Goal: Obtain resource: Obtain resource

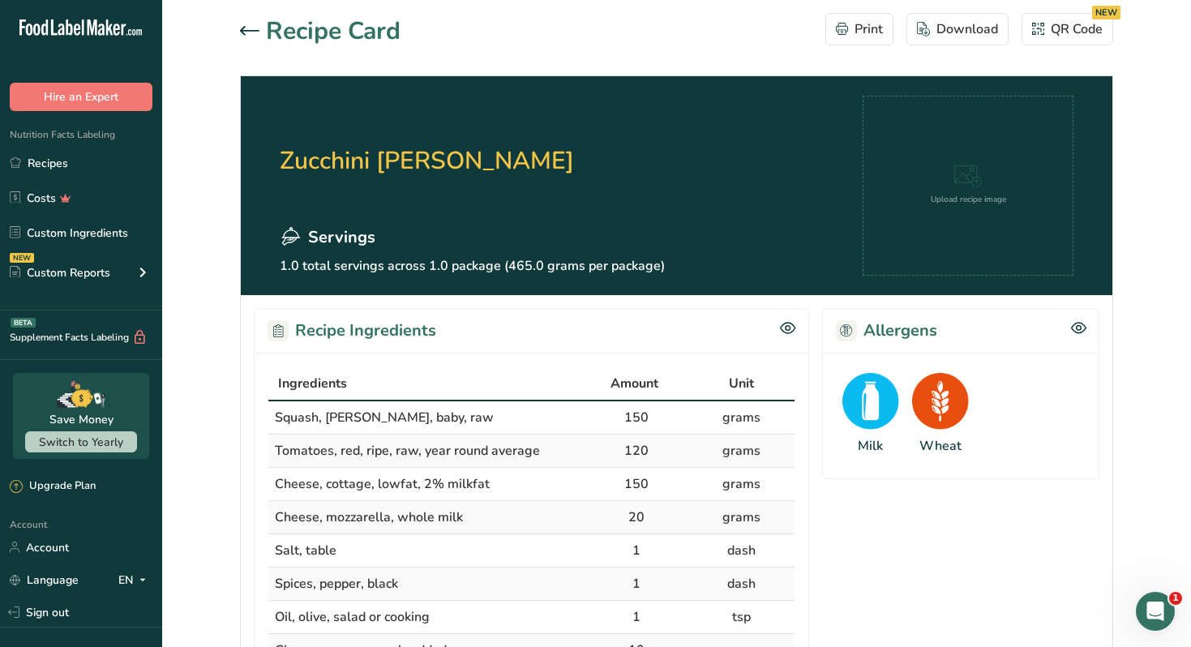
click at [78, 162] on link "Recipes" at bounding box center [81, 163] width 162 height 31
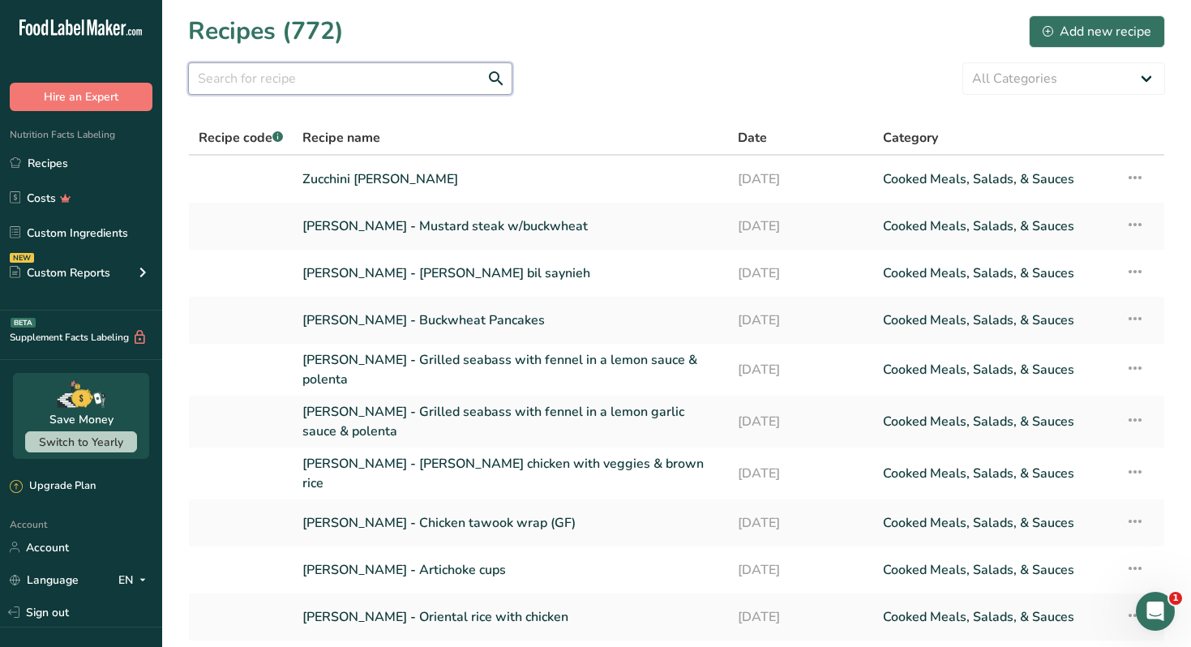
click at [366, 78] on input "text" at bounding box center [350, 78] width 324 height 32
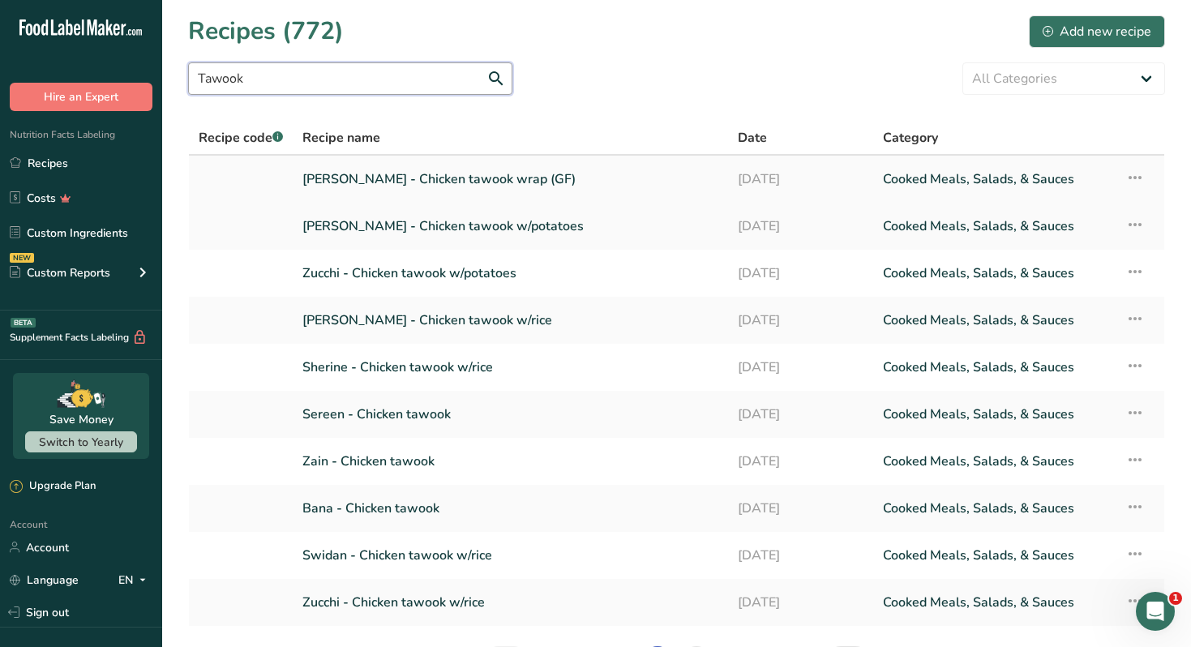
type input "Tawook"
click at [444, 176] on link "[PERSON_NAME] - Chicken tawook wrap (GF)" at bounding box center [510, 179] width 416 height 34
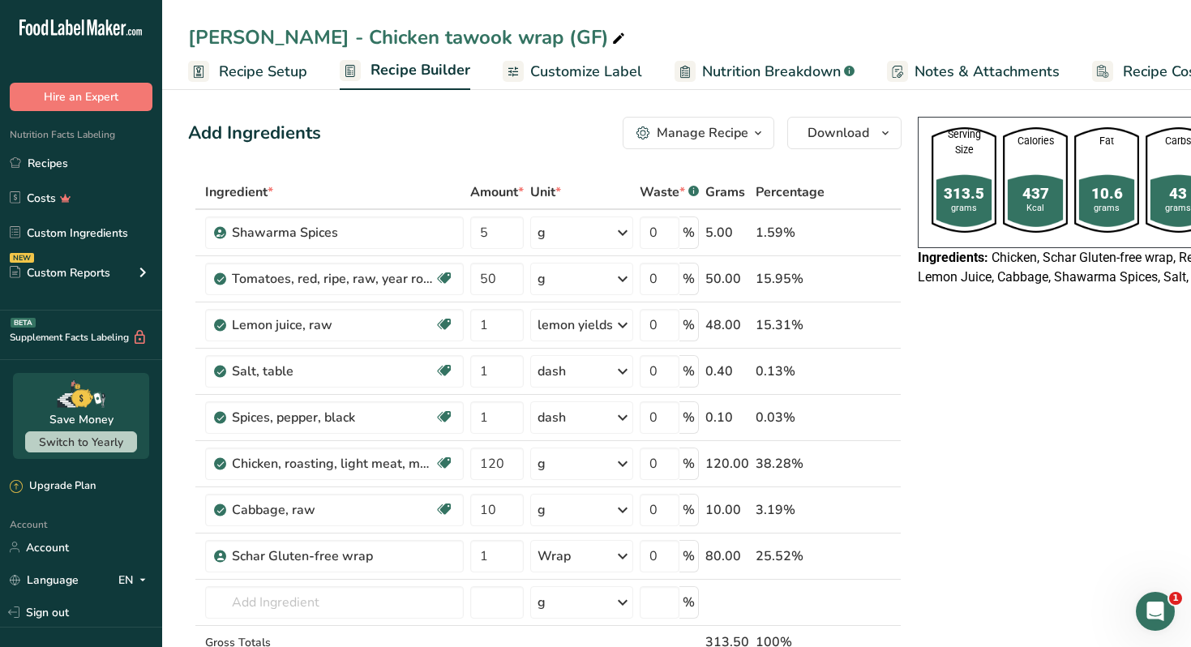
click at [705, 124] on div "Manage Recipe" at bounding box center [703, 132] width 92 height 19
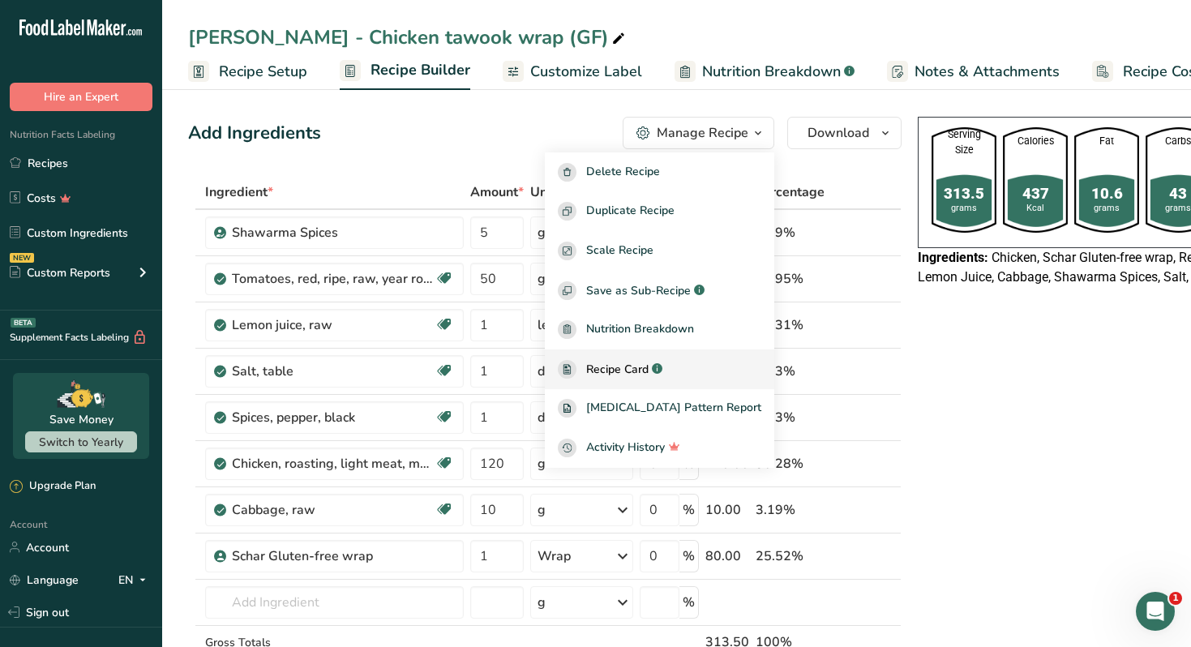
click at [644, 374] on span "Recipe Card" at bounding box center [617, 369] width 62 height 17
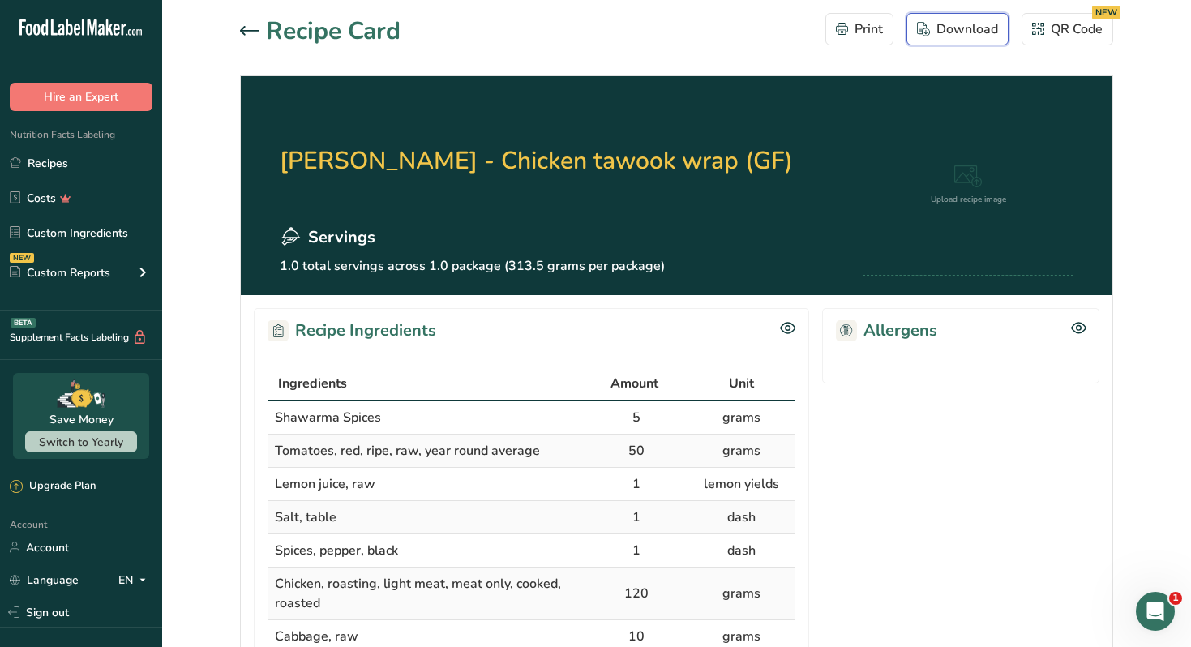
click at [945, 28] on div "Download" at bounding box center [957, 28] width 81 height 19
click at [633, 178] on h2 "[PERSON_NAME] - Chicken tawook wrap (GF)" at bounding box center [536, 161] width 513 height 130
click at [245, 26] on icon at bounding box center [249, 31] width 19 height 10
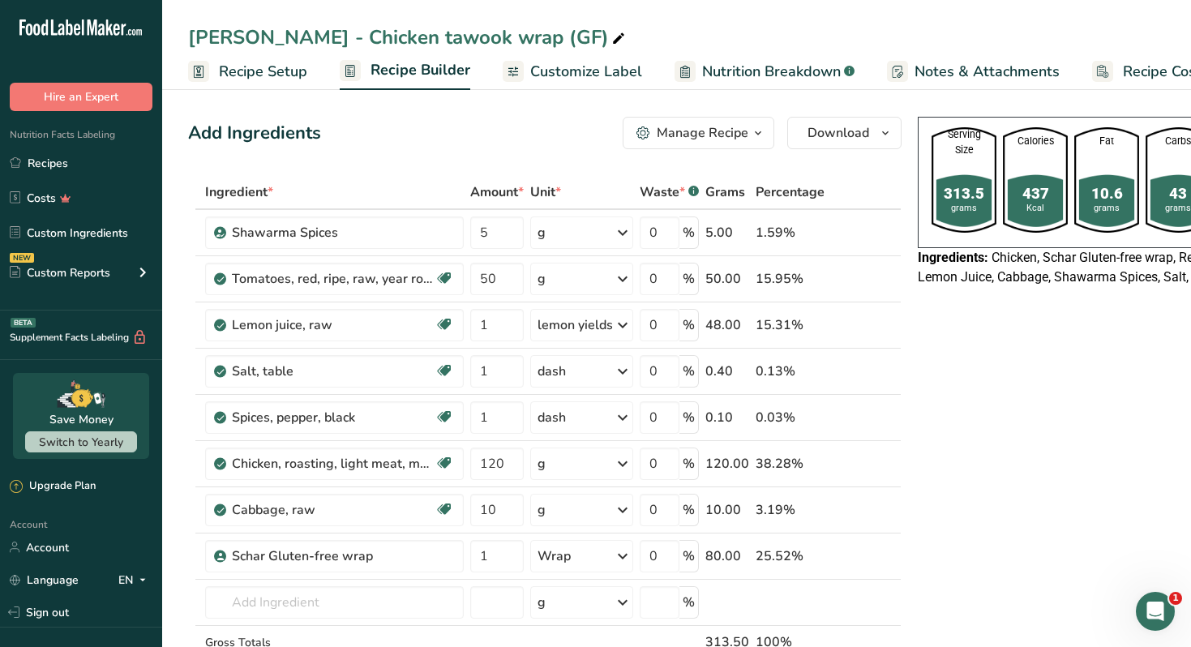
click at [603, 68] on span "Customize Label" at bounding box center [586, 72] width 112 height 22
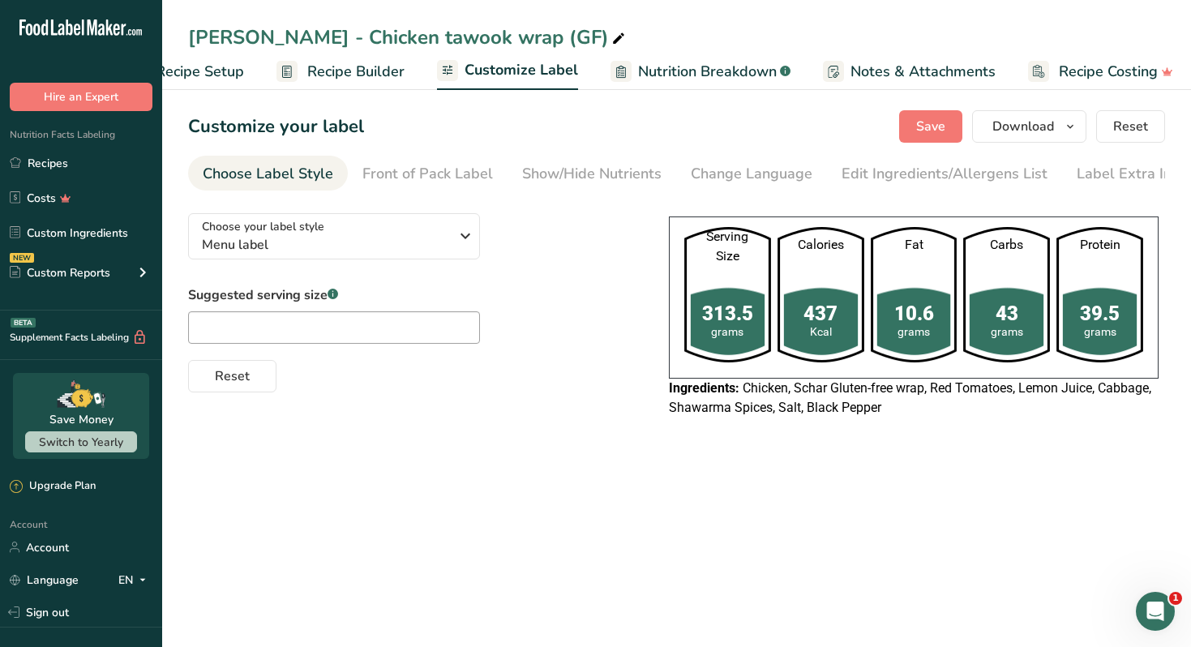
scroll to position [0, 71]
click at [1008, 134] on span "Download" at bounding box center [1023, 126] width 62 height 19
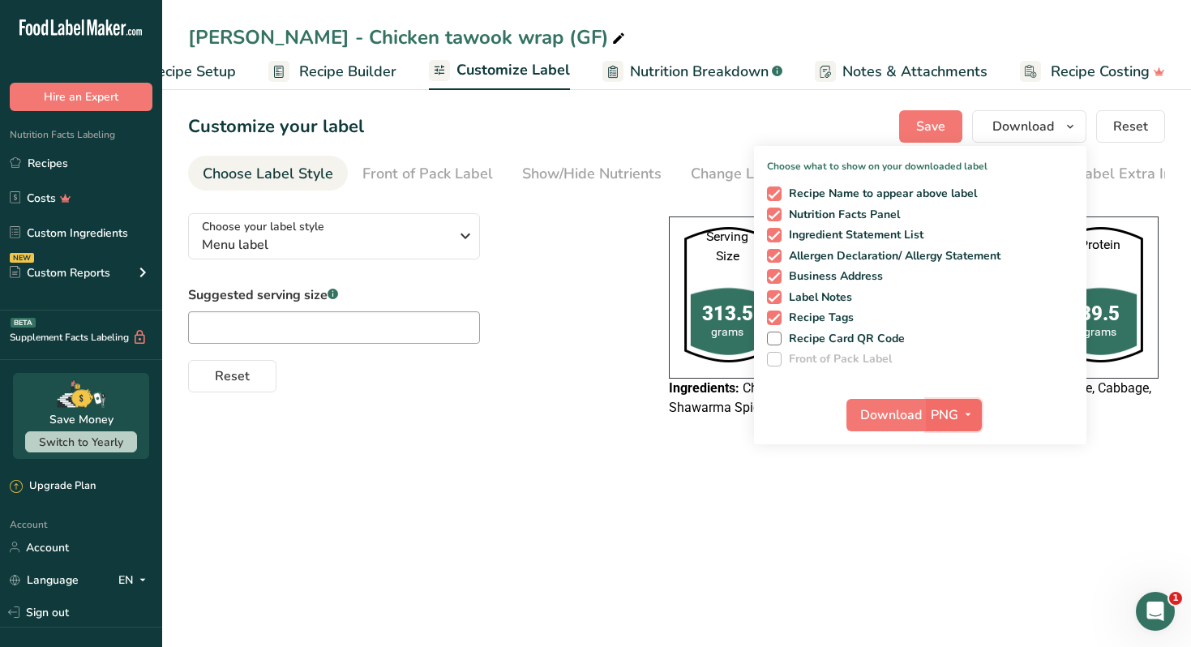
click at [960, 426] on button "PNG" at bounding box center [954, 415] width 56 height 32
click at [973, 522] on link "PDF" at bounding box center [956, 528] width 52 height 27
click at [906, 420] on span "Download" at bounding box center [892, 414] width 62 height 19
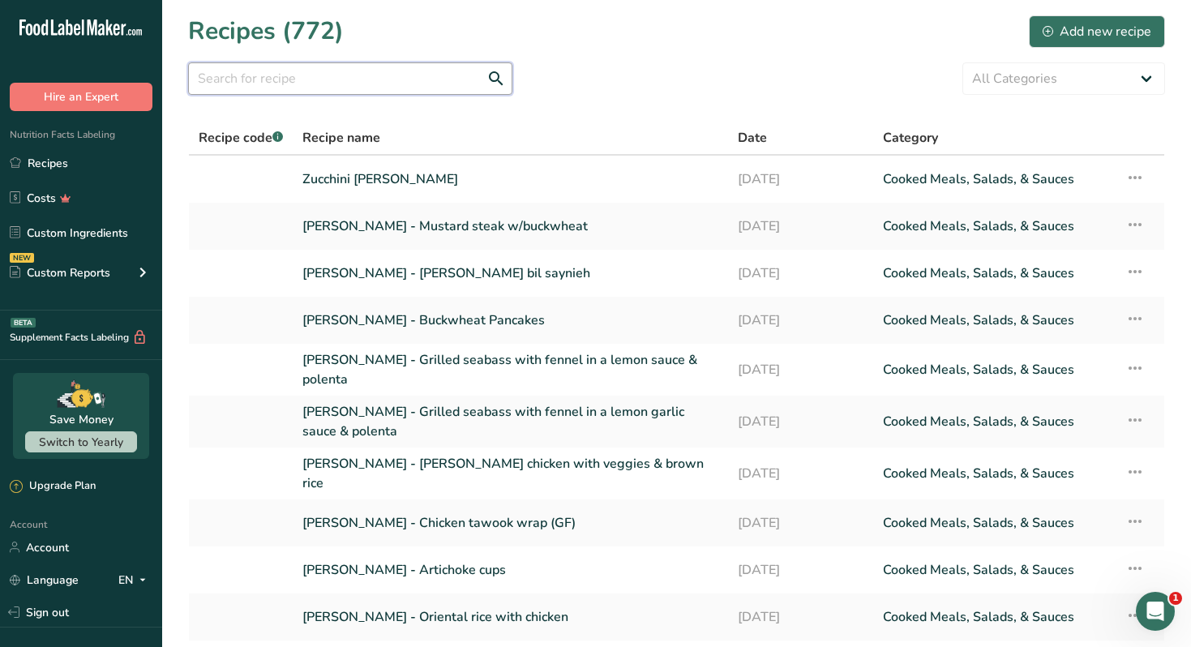
click at [302, 77] on input "text" at bounding box center [350, 78] width 324 height 32
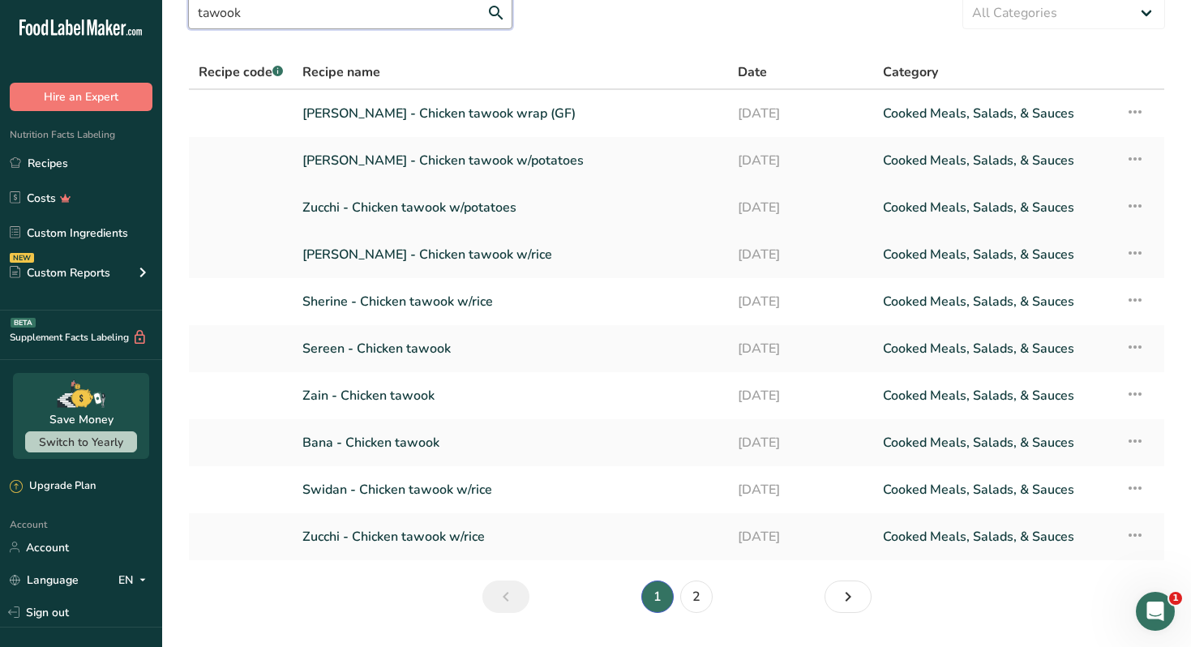
scroll to position [75, 0]
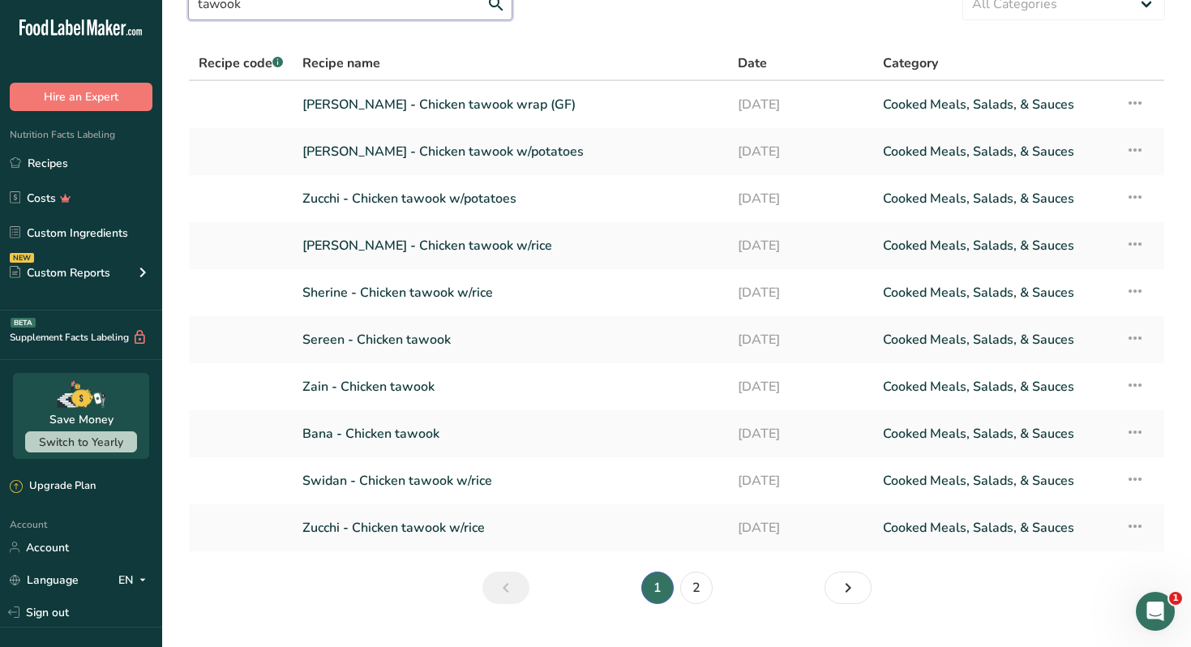
type input "tawook"
click at [691, 581] on link "2" at bounding box center [696, 588] width 32 height 32
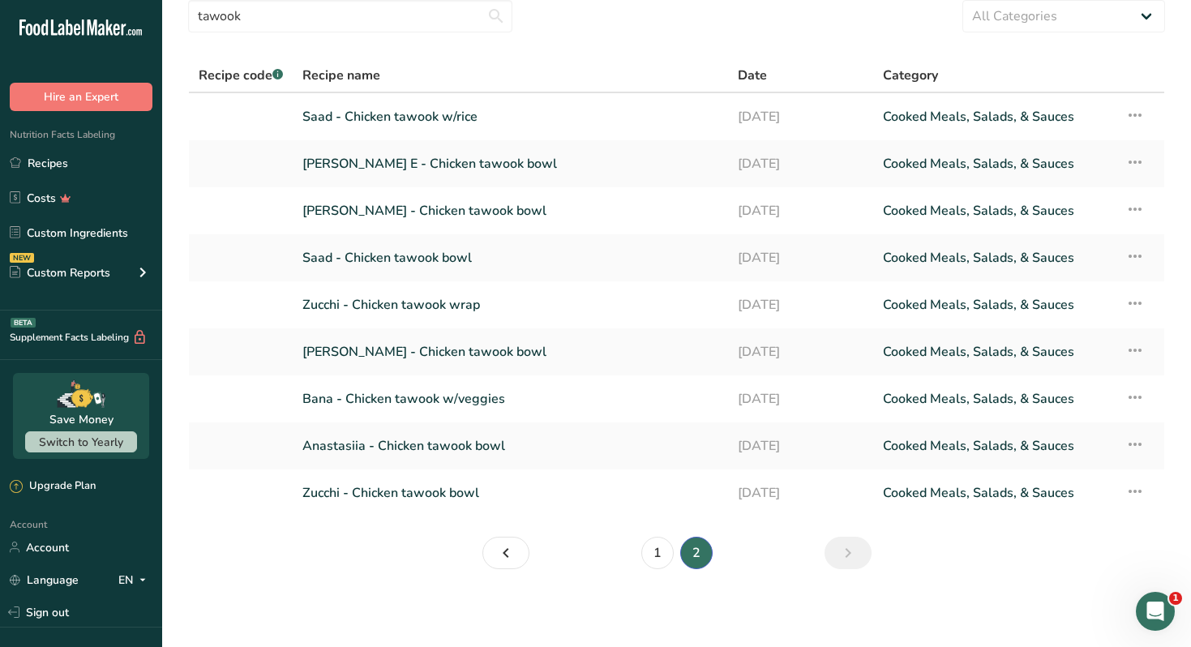
scroll to position [62, 0]
click at [545, 298] on link "Zucchi - Chicken tawook wrap" at bounding box center [510, 305] width 416 height 34
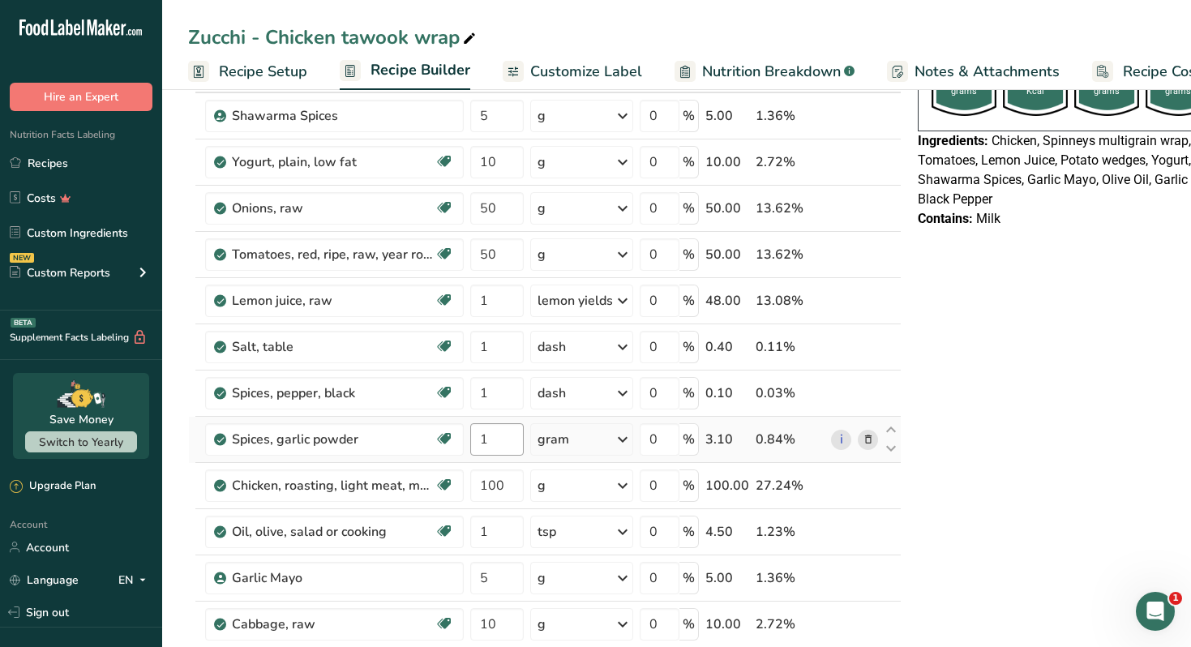
scroll to position [165, 0]
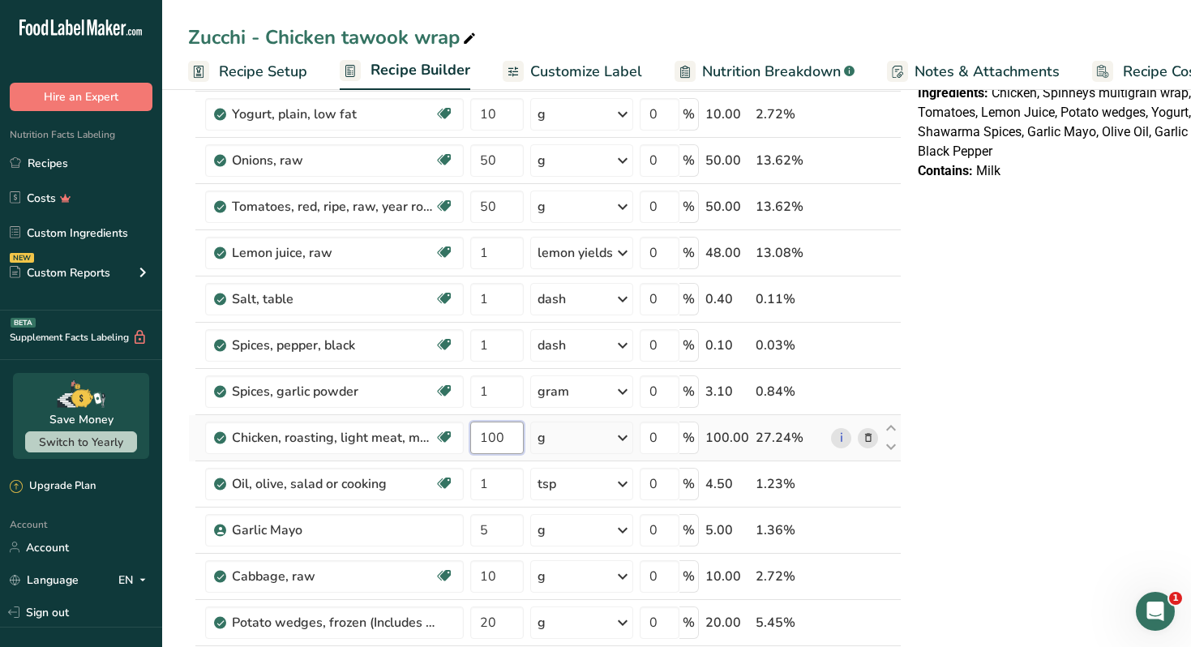
click at [501, 435] on input "100" at bounding box center [497, 438] width 54 height 32
type input "120"
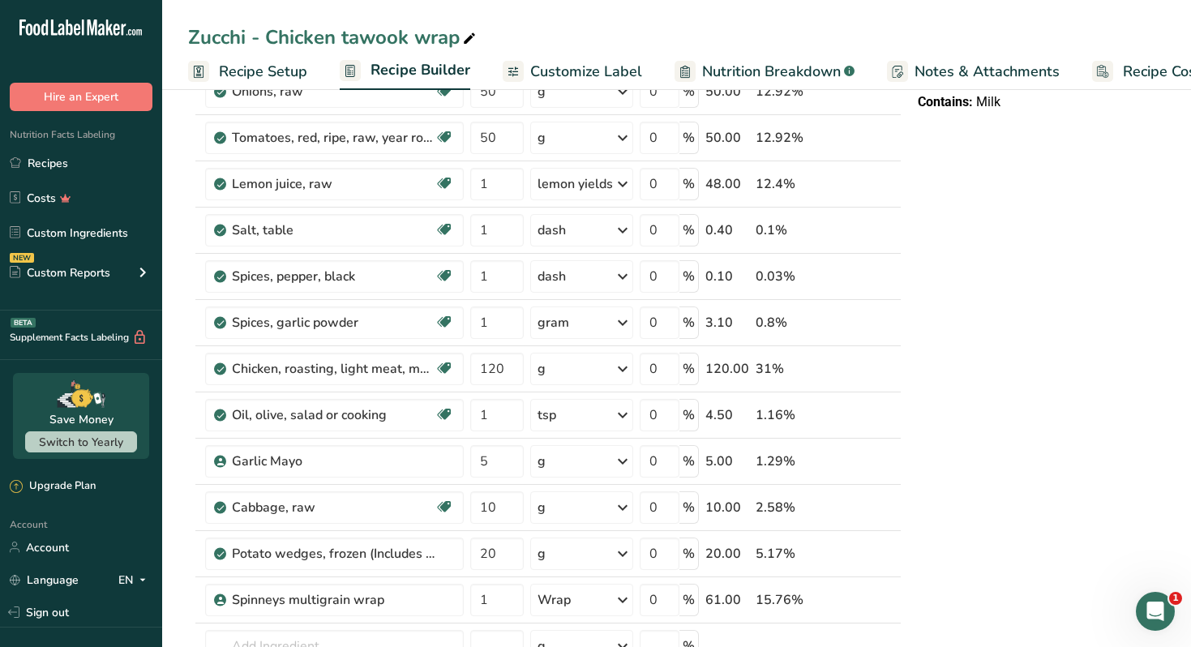
scroll to position [0, 0]
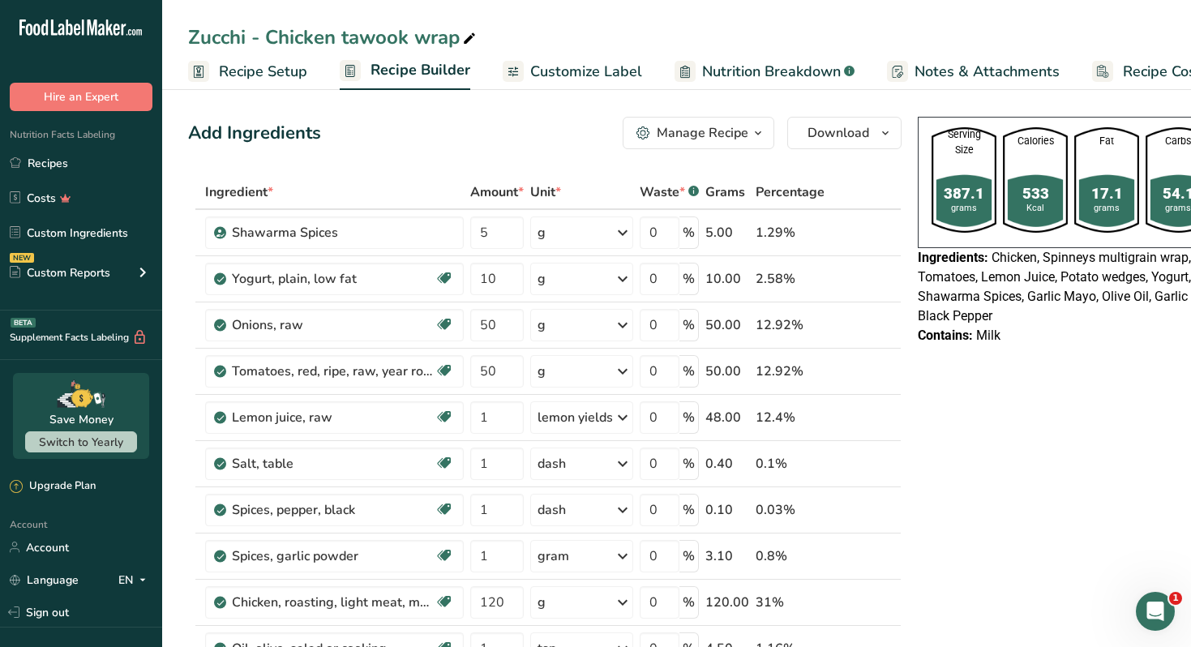
click at [684, 126] on div "Manage Recipe" at bounding box center [703, 132] width 92 height 19
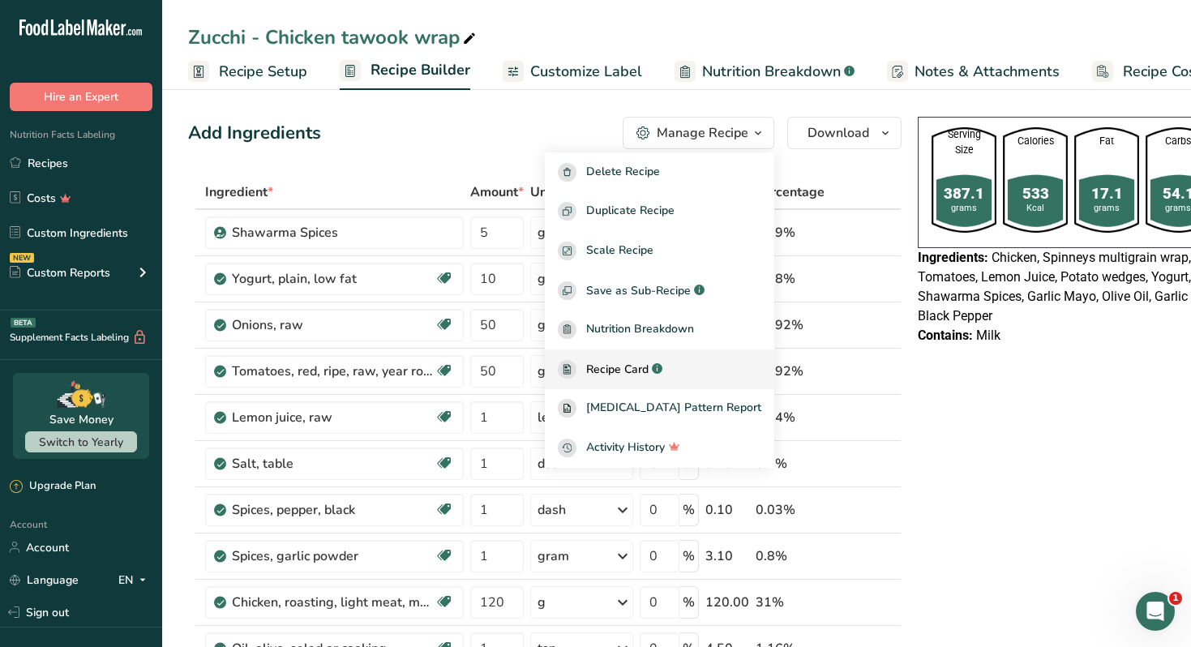
click at [693, 370] on div "Recipe Card .a-a{fill:#347362;}.b-a{fill:#fff;}" at bounding box center [660, 369] width 204 height 19
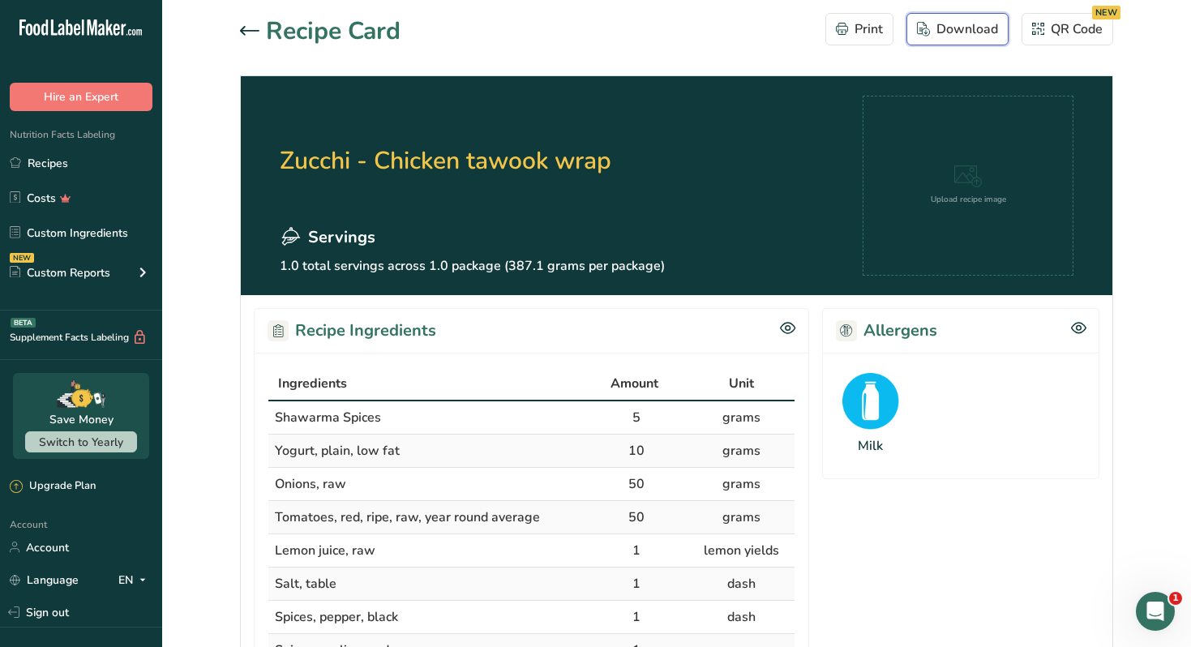
click at [955, 20] on div "Download" at bounding box center [957, 28] width 81 height 19
click at [112, 163] on link "Recipes" at bounding box center [81, 163] width 162 height 31
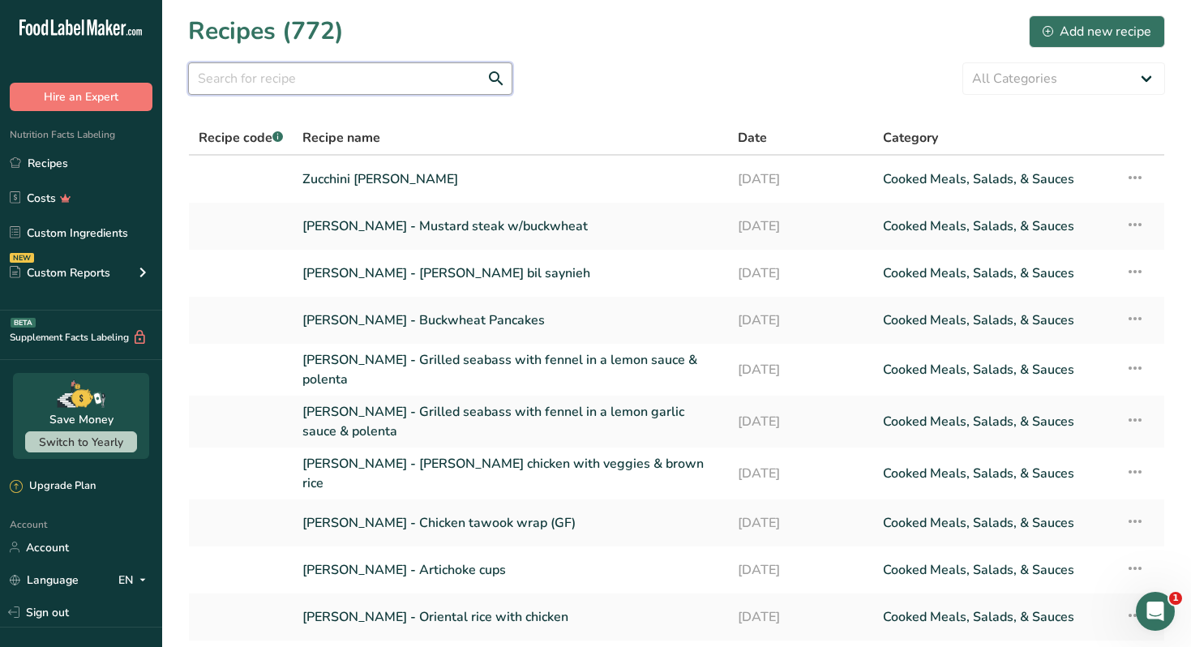
click at [330, 75] on input "text" at bounding box center [350, 78] width 324 height 32
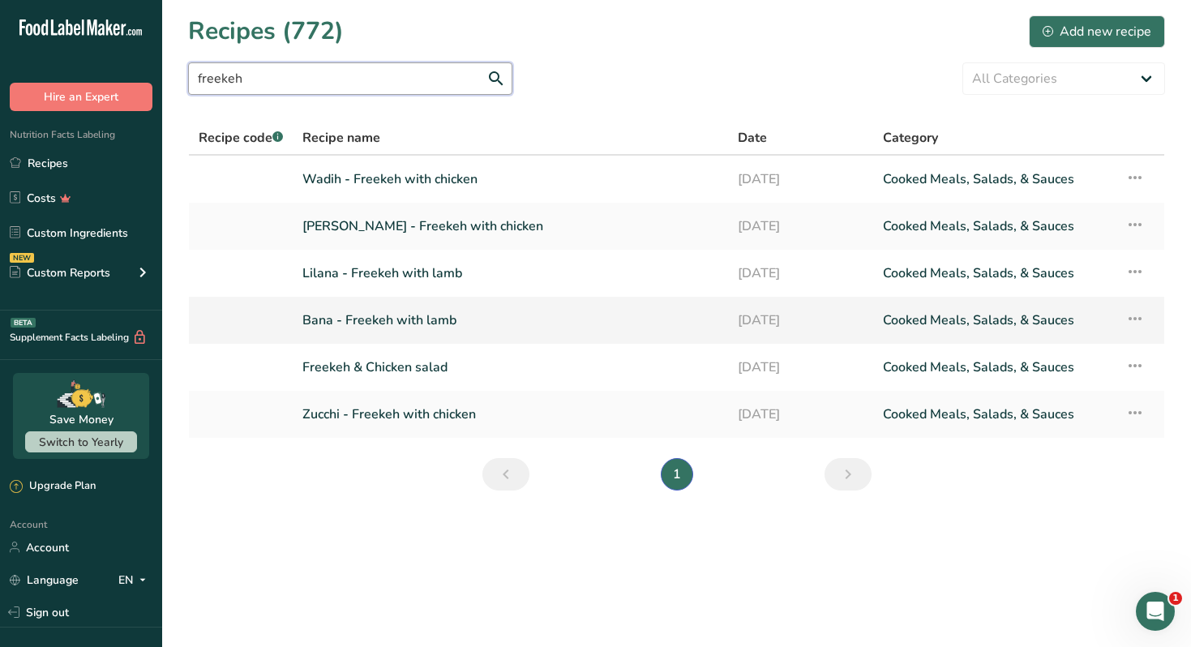
type input "freekeh"
click at [439, 320] on link "Bana - Freekeh with lamb" at bounding box center [510, 320] width 416 height 34
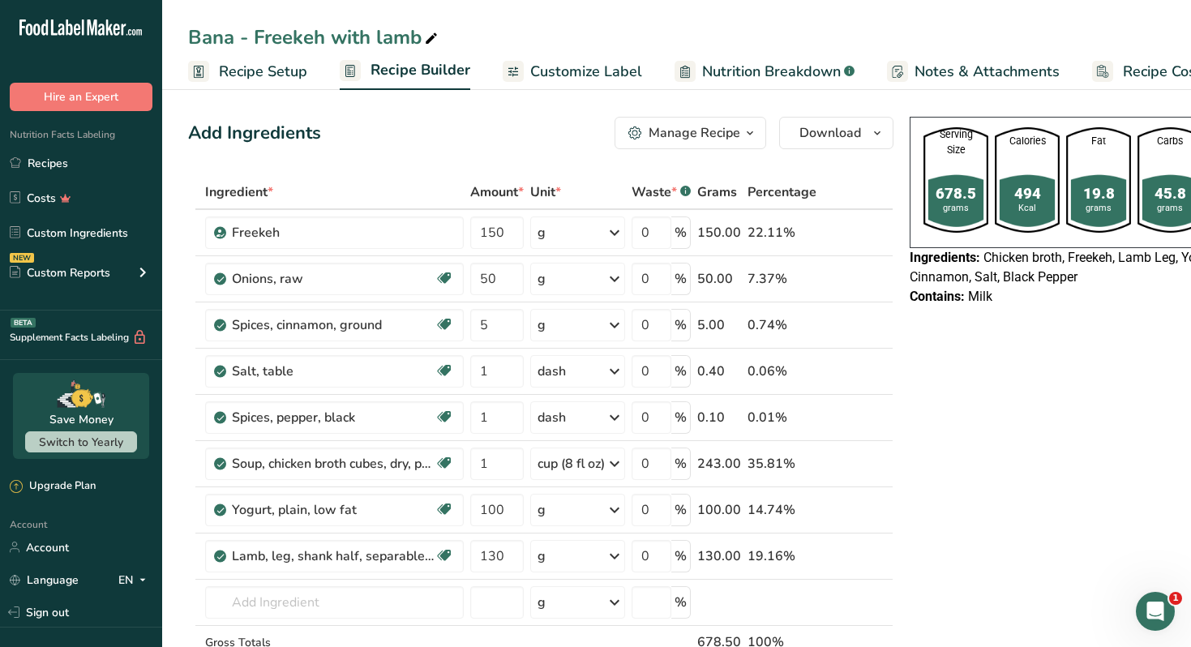
click at [715, 142] on div "Manage Recipe" at bounding box center [695, 132] width 92 height 19
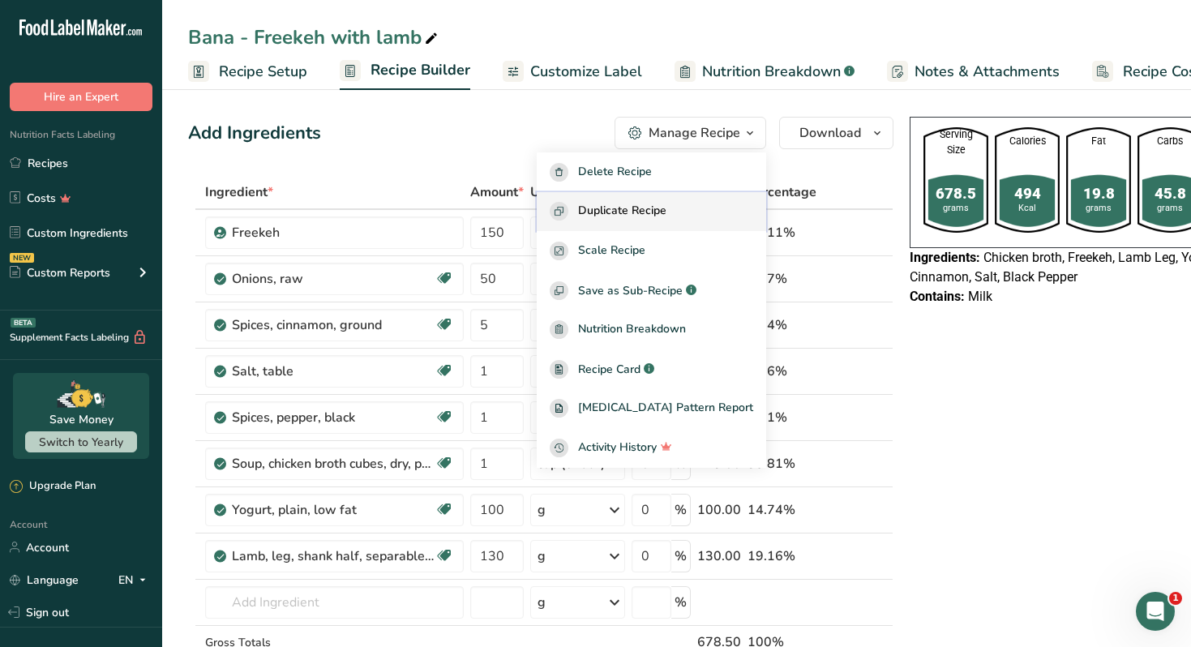
click at [666, 211] on span "Duplicate Recipe" at bounding box center [622, 211] width 88 height 19
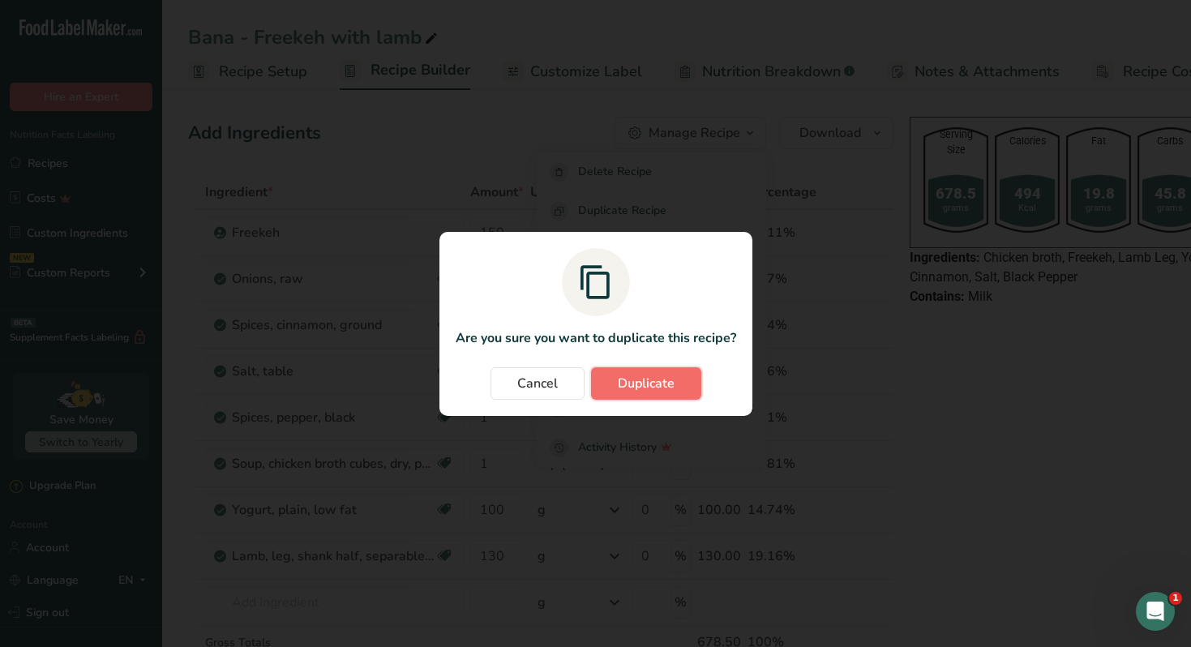
click at [675, 389] on button "Duplicate" at bounding box center [646, 383] width 110 height 32
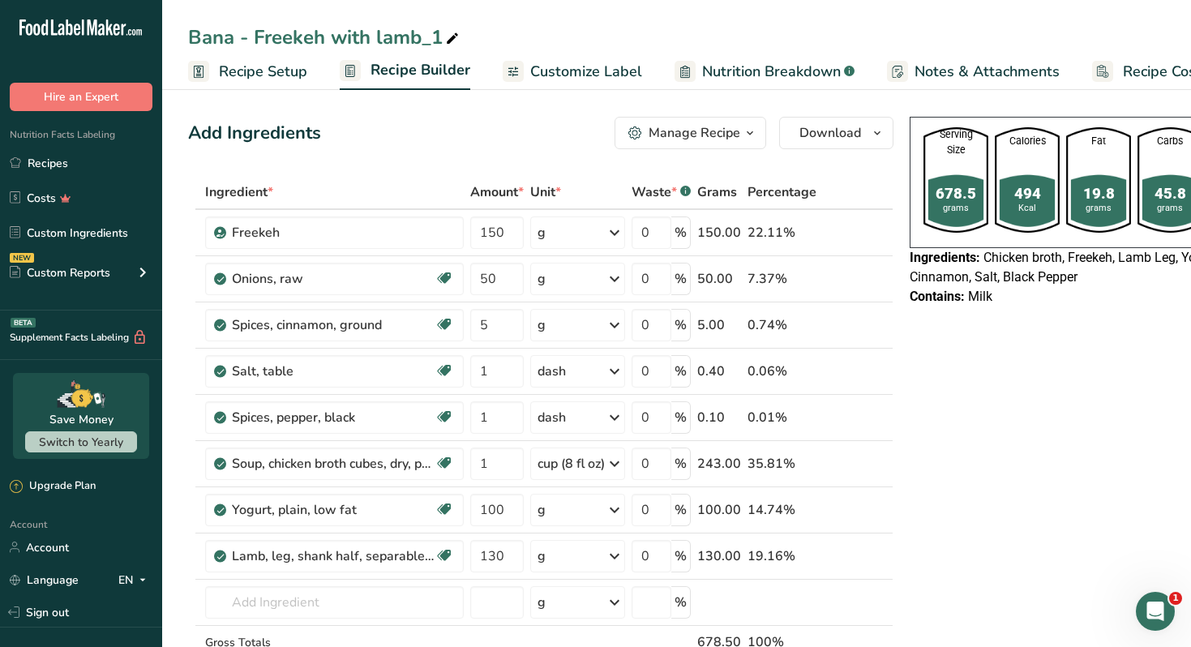
click at [456, 41] on icon at bounding box center [452, 39] width 15 height 23
click at [211, 33] on input "Bana - Freekeh with lamb" at bounding box center [676, 37] width 977 height 29
type input "[PERSON_NAME] - Freekeh with lamb"
click at [372, 140] on div "Add Ingredients Manage Recipe Delete Recipe Duplicate Recipe Scale Recipe Save …" at bounding box center [540, 133] width 705 height 32
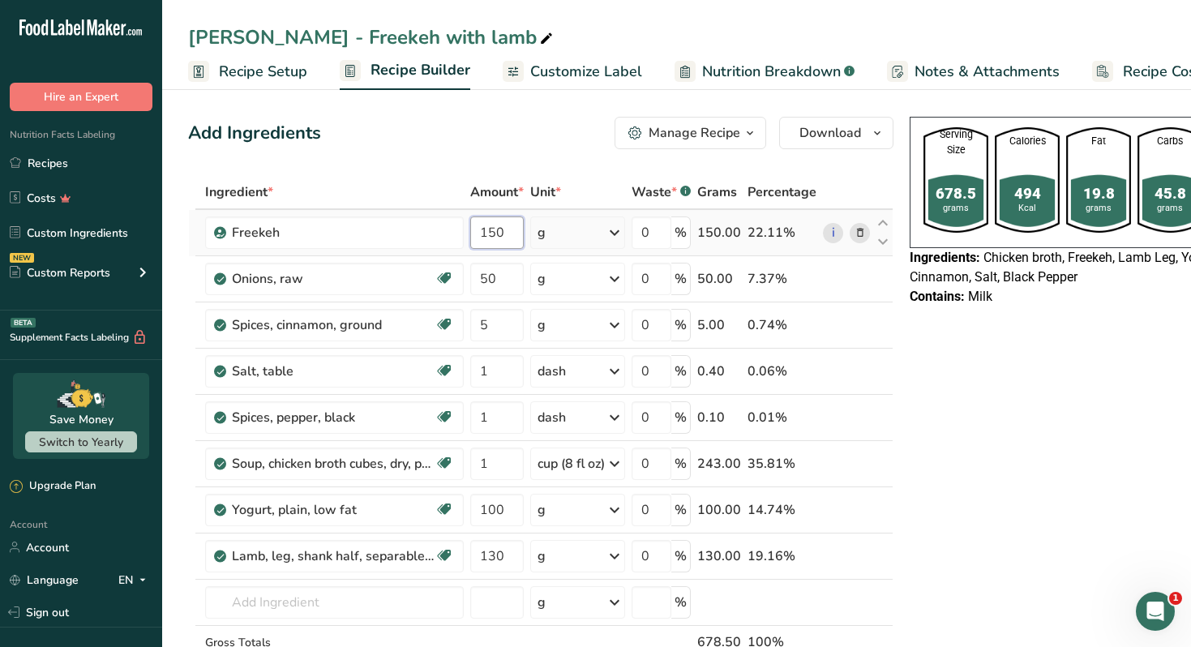
click at [504, 234] on input "150" at bounding box center [497, 232] width 54 height 32
type input "200"
click at [705, 145] on button "Manage Recipe" at bounding box center [691, 133] width 152 height 32
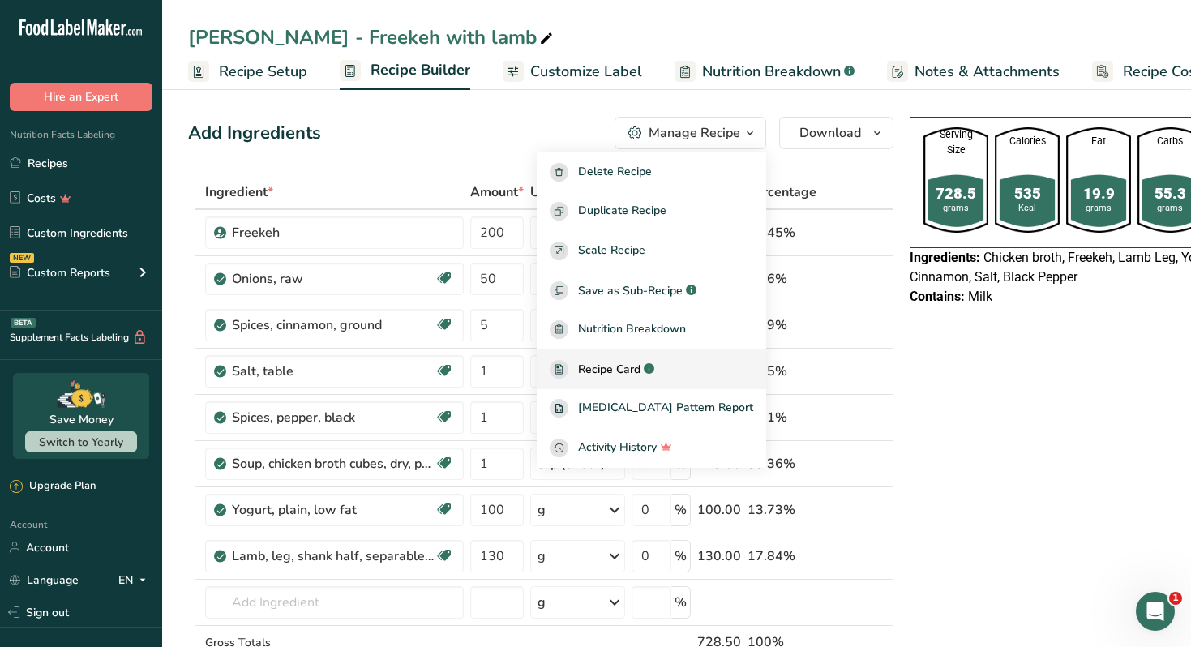
click at [631, 366] on span "Recipe Card" at bounding box center [609, 369] width 62 height 17
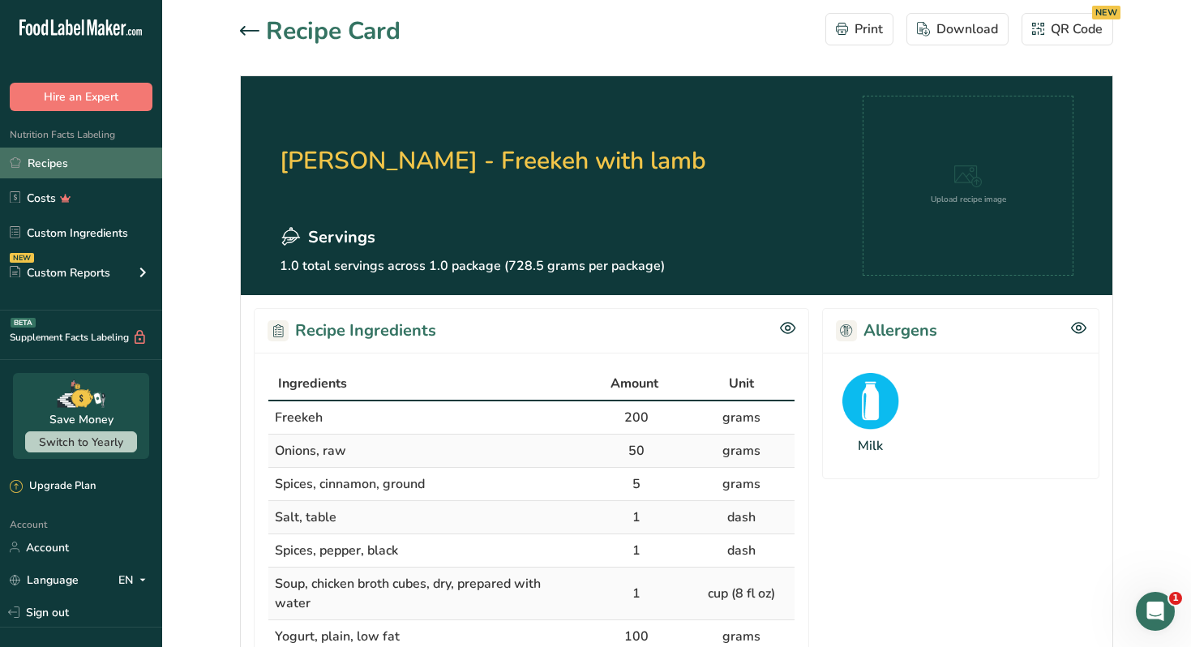
click at [88, 167] on link "Recipes" at bounding box center [81, 163] width 162 height 31
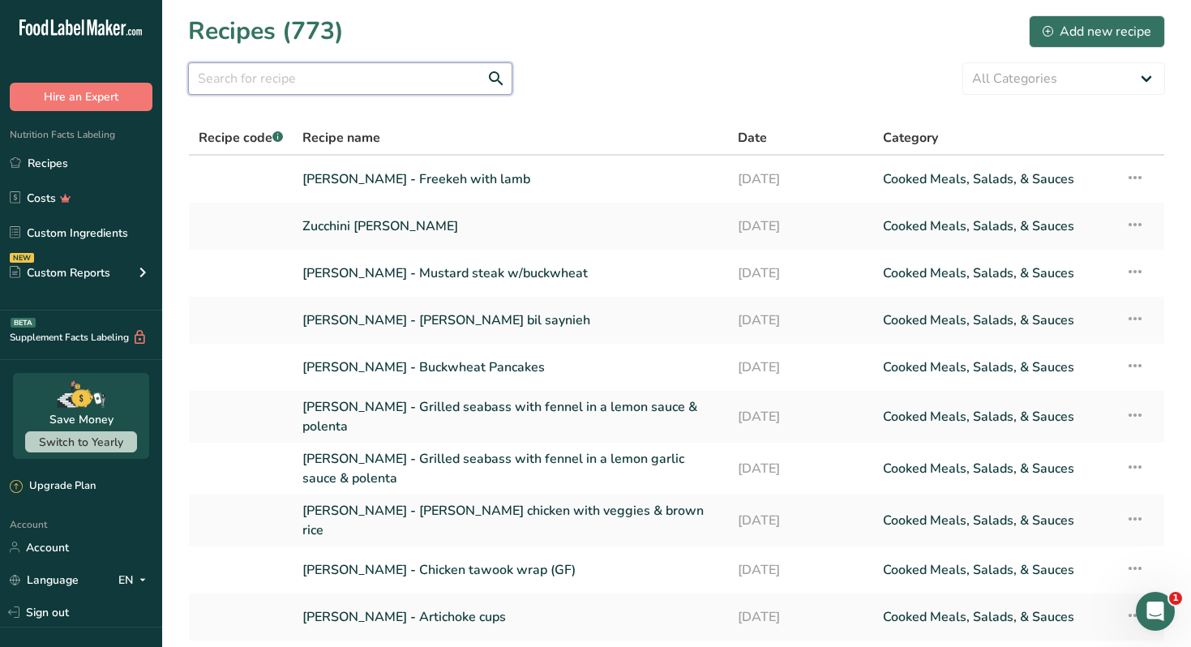
click at [441, 84] on input "text" at bounding box center [350, 78] width 324 height 32
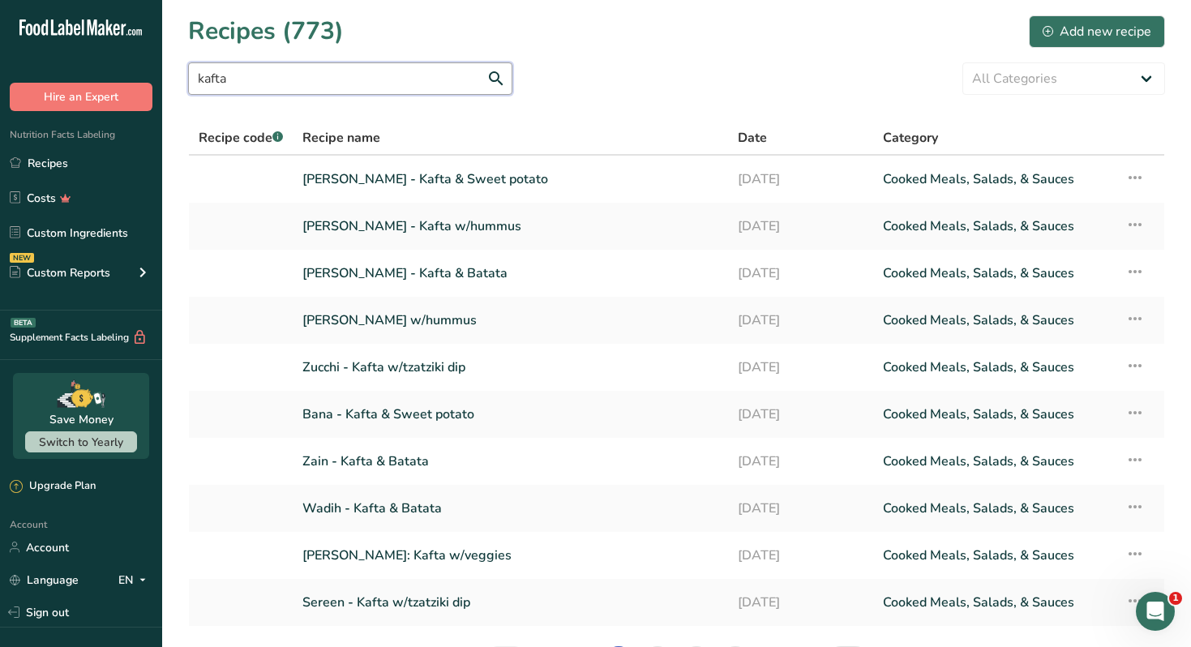
click at [360, 88] on input "kafta" at bounding box center [350, 78] width 324 height 32
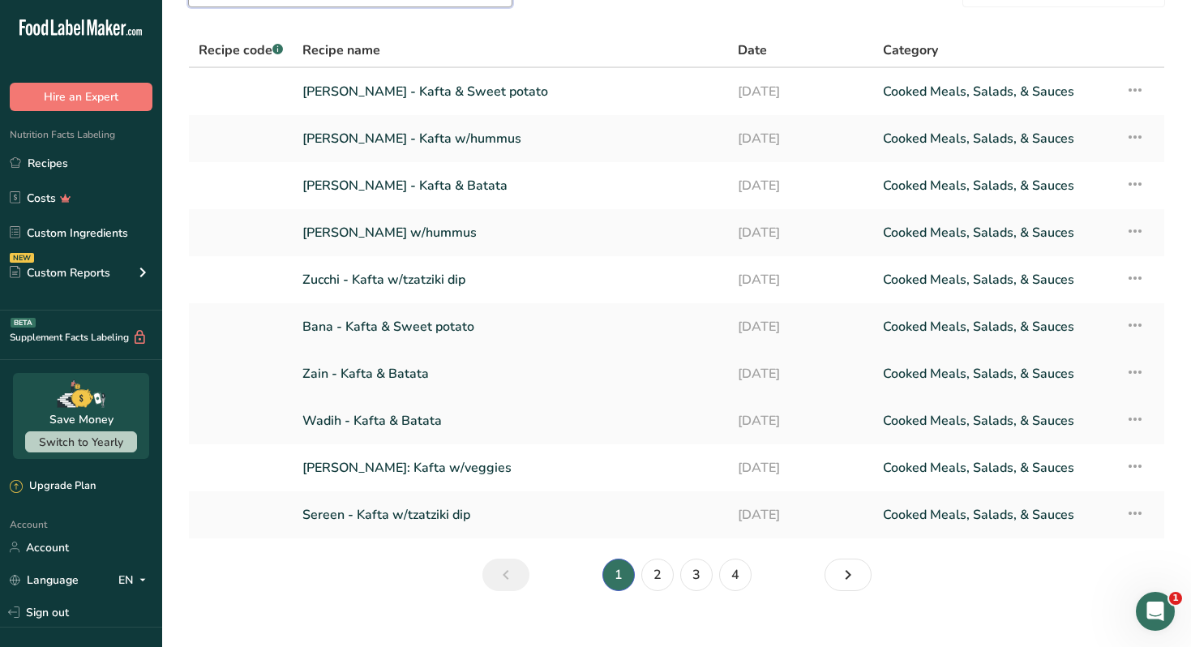
scroll to position [94, 0]
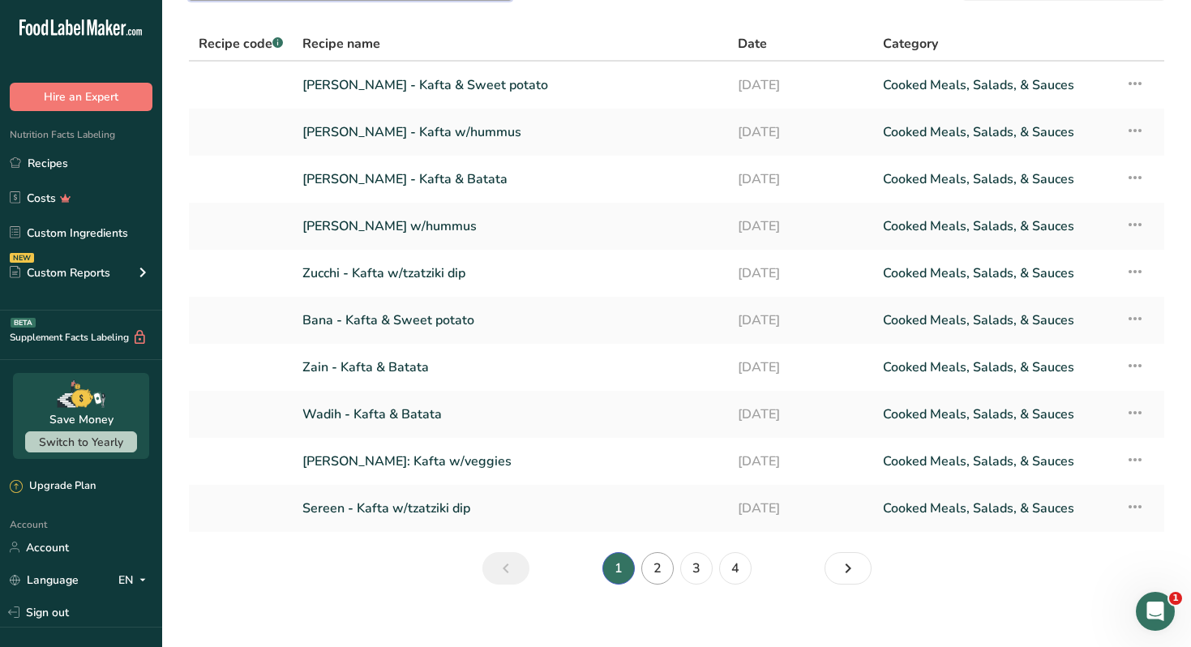
type input "kafta wrap"
click at [664, 566] on link "2" at bounding box center [657, 568] width 32 height 32
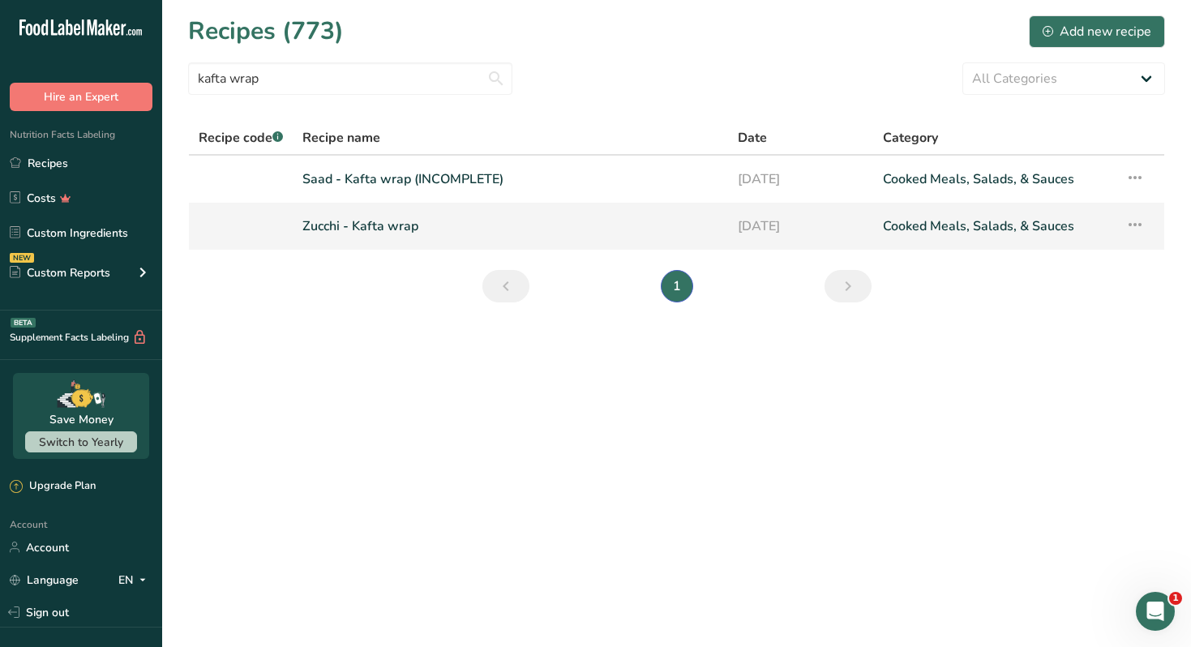
click at [402, 225] on link "Zucchi - Kafta wrap" at bounding box center [510, 226] width 416 height 34
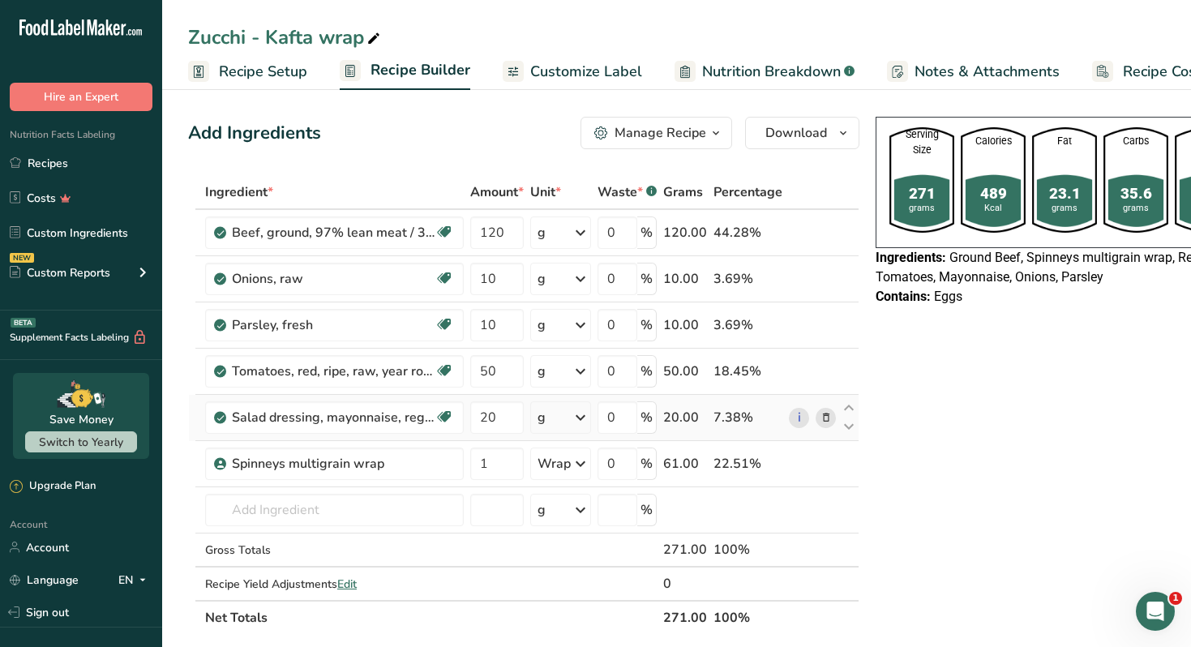
click at [829, 419] on span at bounding box center [825, 417] width 19 height 19
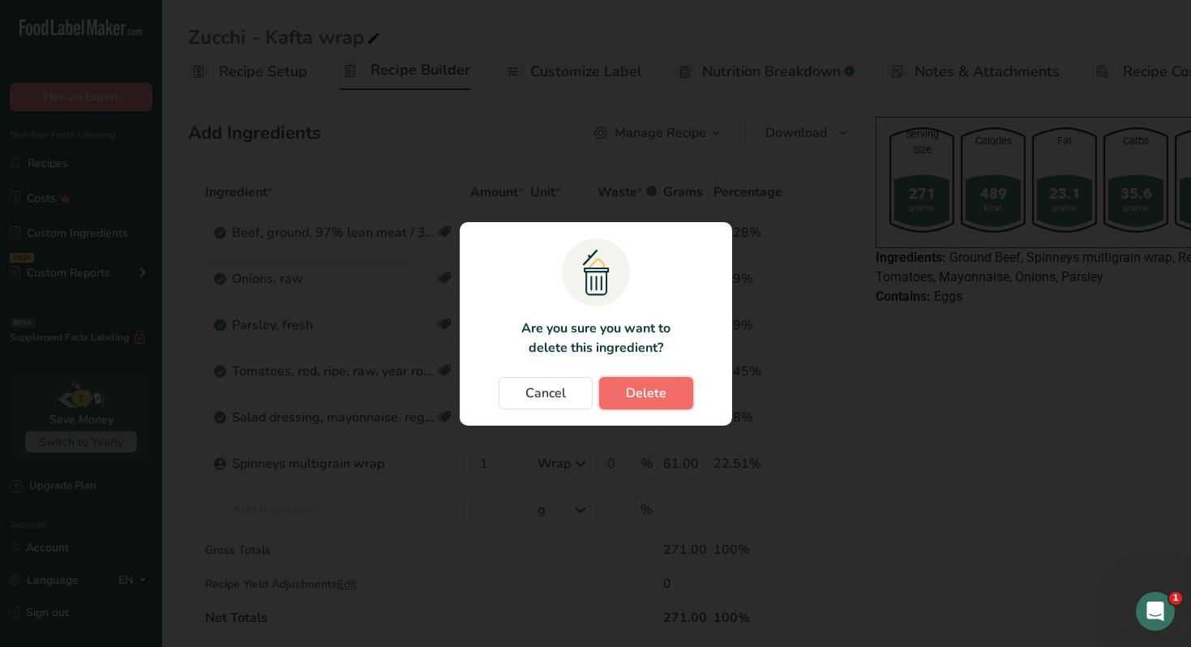
click at [655, 398] on span "Delete" at bounding box center [646, 392] width 41 height 19
type input "1"
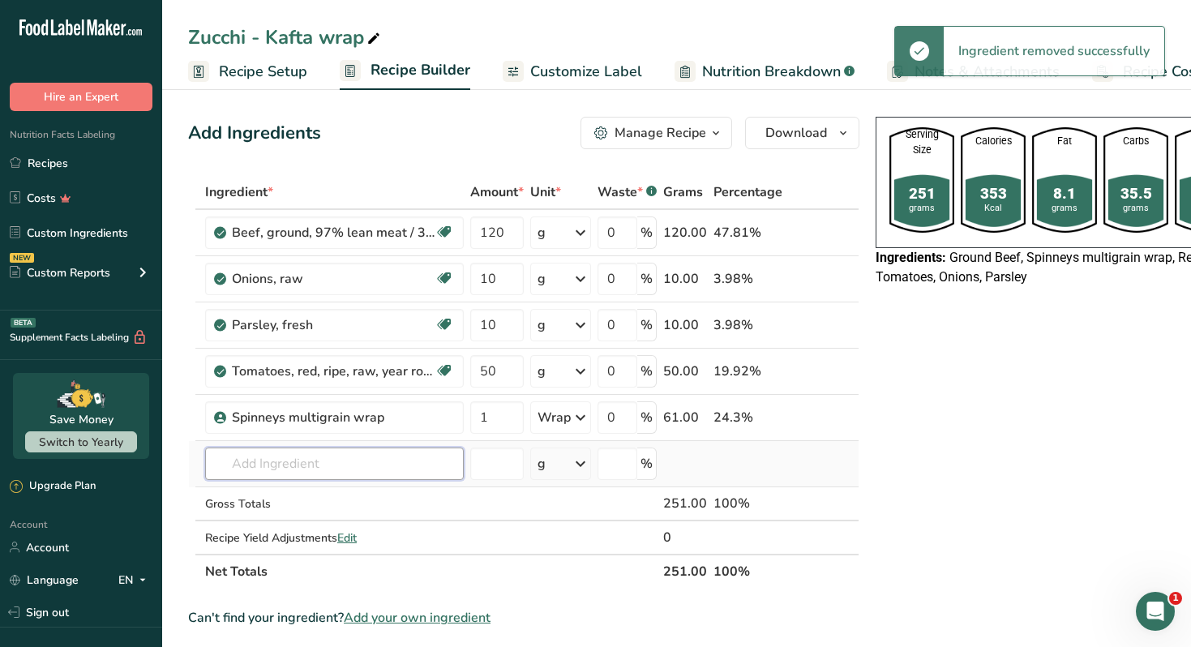
click at [328, 460] on input "text" at bounding box center [334, 464] width 259 height 32
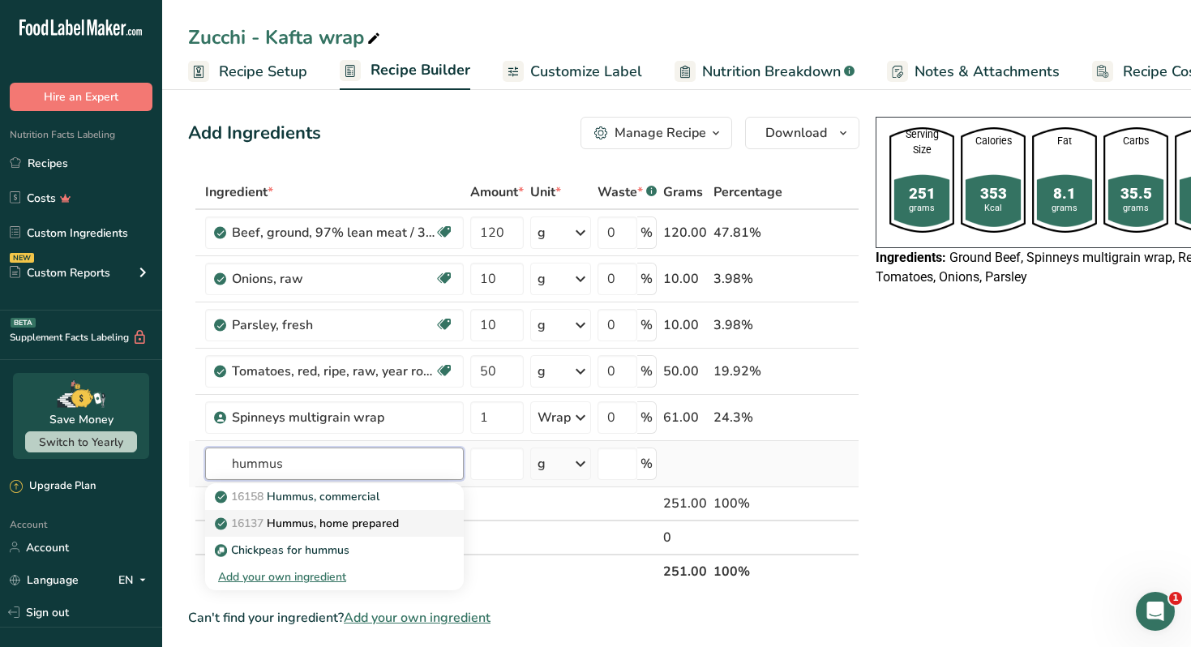
type input "hummus"
click at [411, 528] on div "16137 Hummus, home prepared" at bounding box center [321, 523] width 207 height 17
type input "Hummus, home prepared"
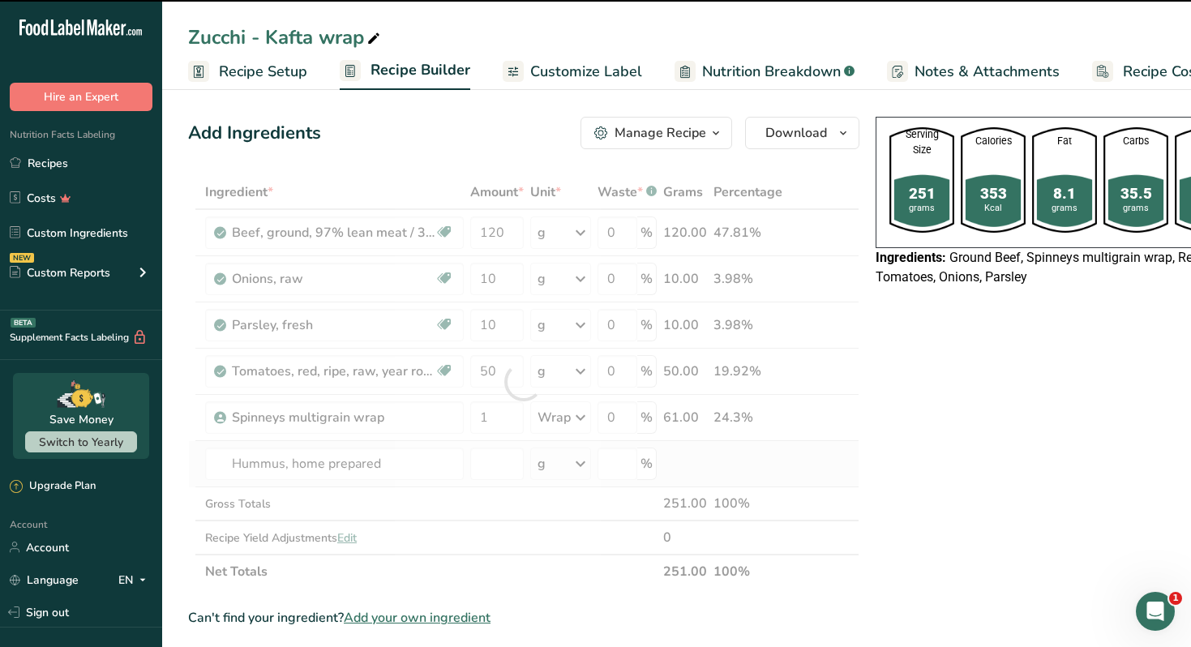
type input "0"
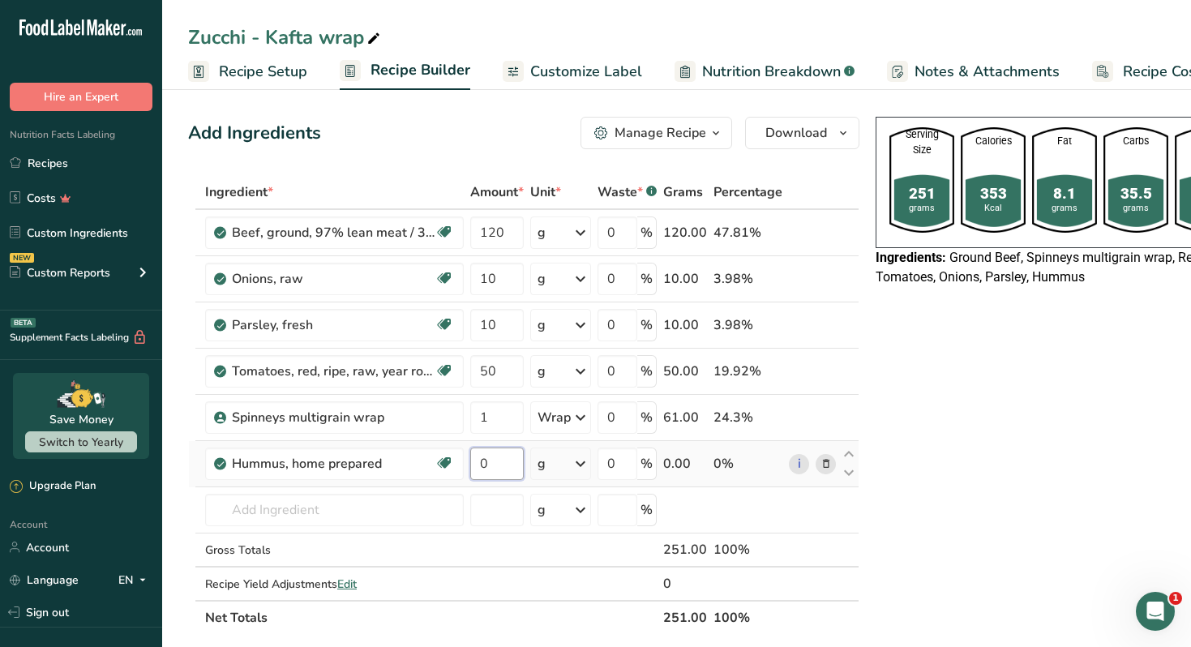
click at [496, 469] on input "0" at bounding box center [497, 464] width 54 height 32
type input "50"
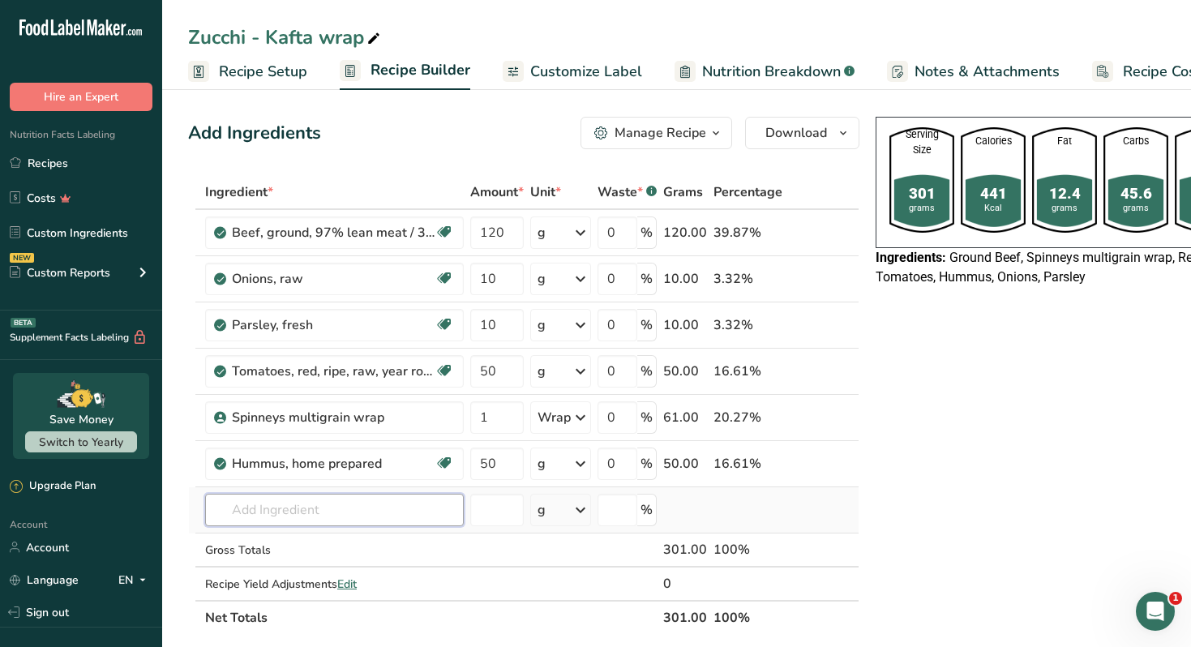
click at [302, 515] on input "text" at bounding box center [334, 510] width 259 height 32
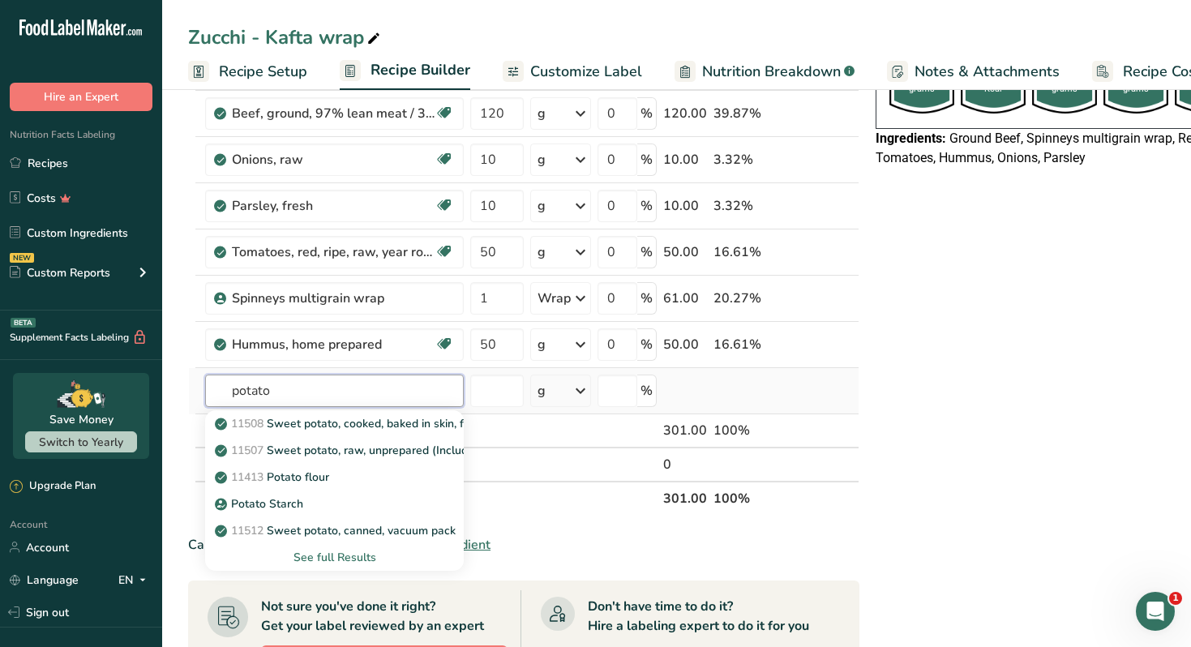
scroll to position [130, 0]
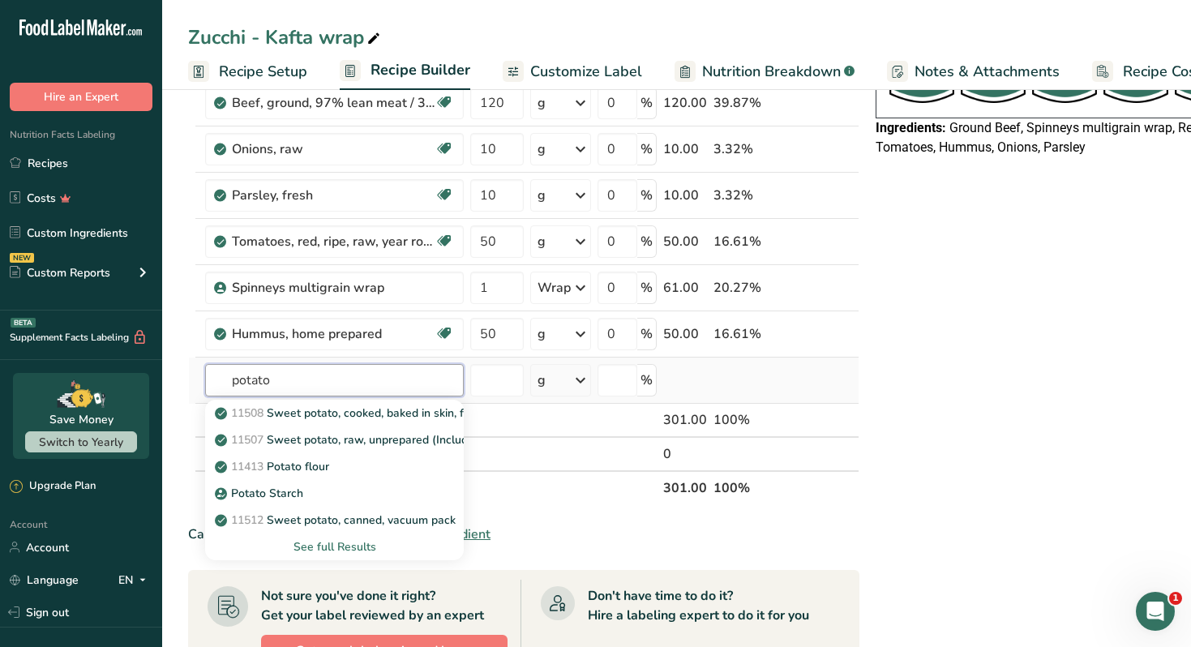
type input "potato"
click at [337, 549] on div "See full Results" at bounding box center [334, 546] width 233 height 17
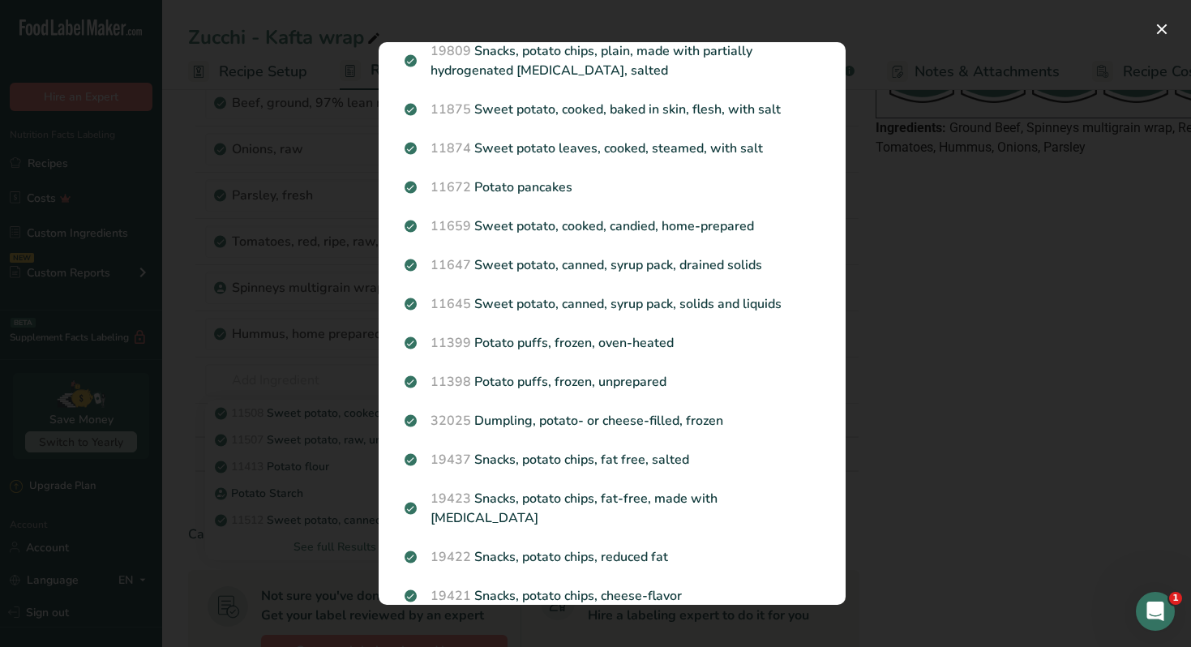
scroll to position [1701, 0]
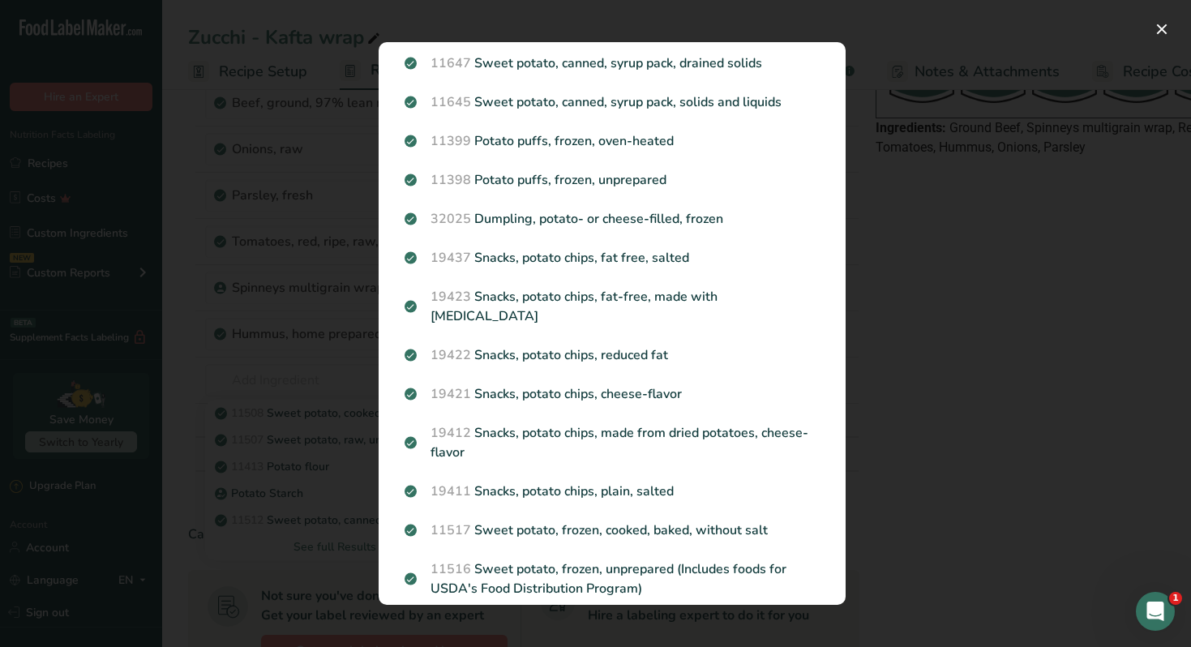
click at [911, 309] on div "Search results modal" at bounding box center [595, 323] width 1191 height 647
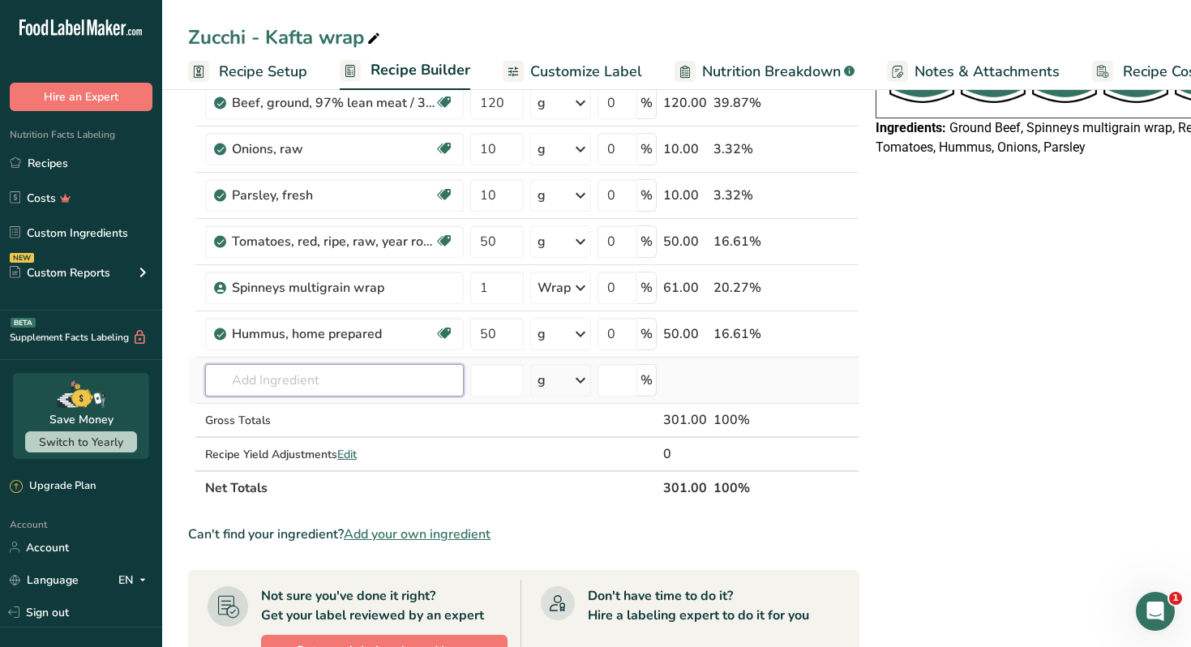
click at [333, 384] on input "text" at bounding box center [334, 380] width 259 height 32
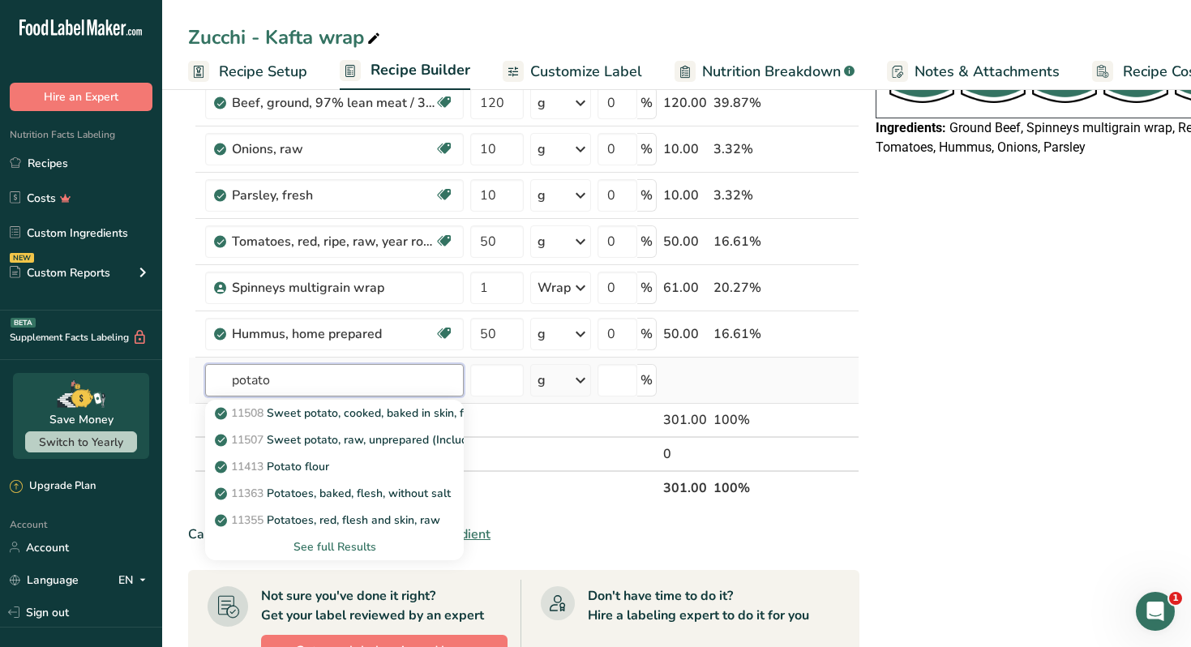
type input "potato"
click at [346, 539] on div "See full Results" at bounding box center [334, 546] width 233 height 17
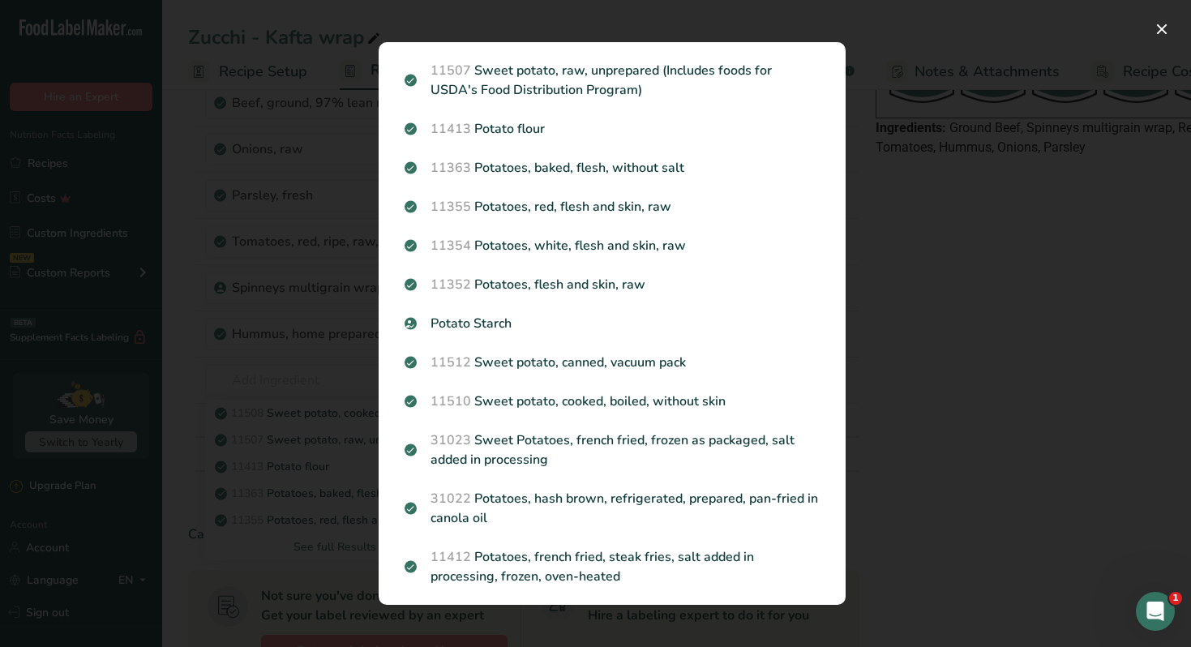
scroll to position [0, 0]
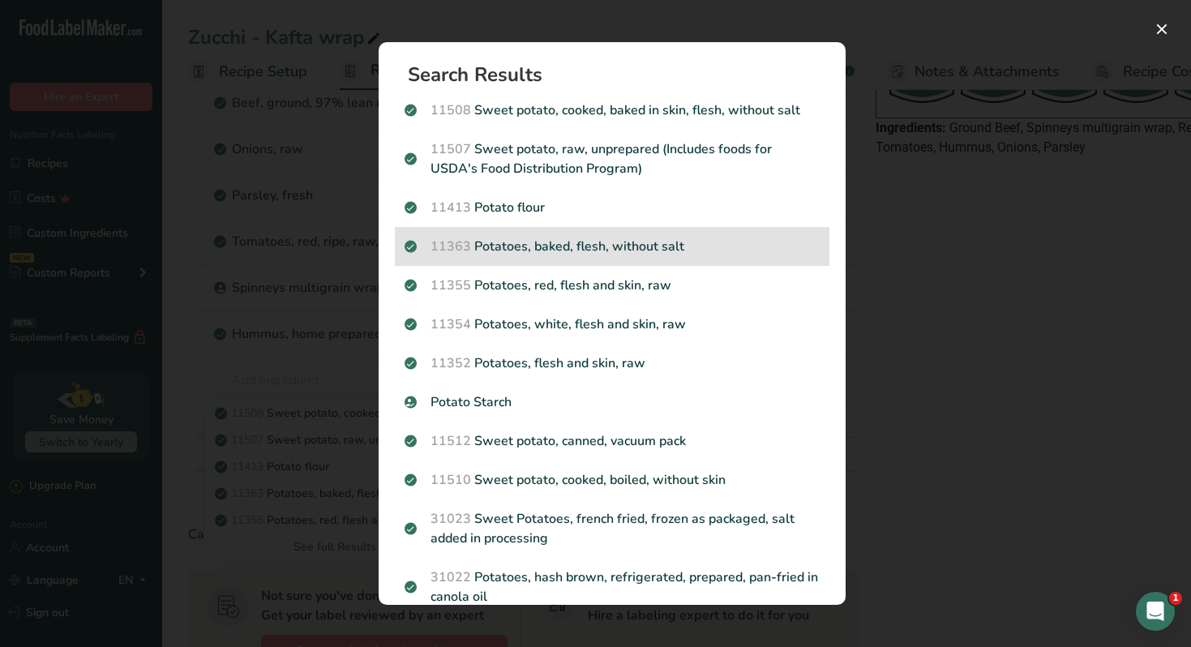
click at [629, 253] on p "11363 Potatoes, baked, flesh, without salt" at bounding box center [612, 246] width 415 height 19
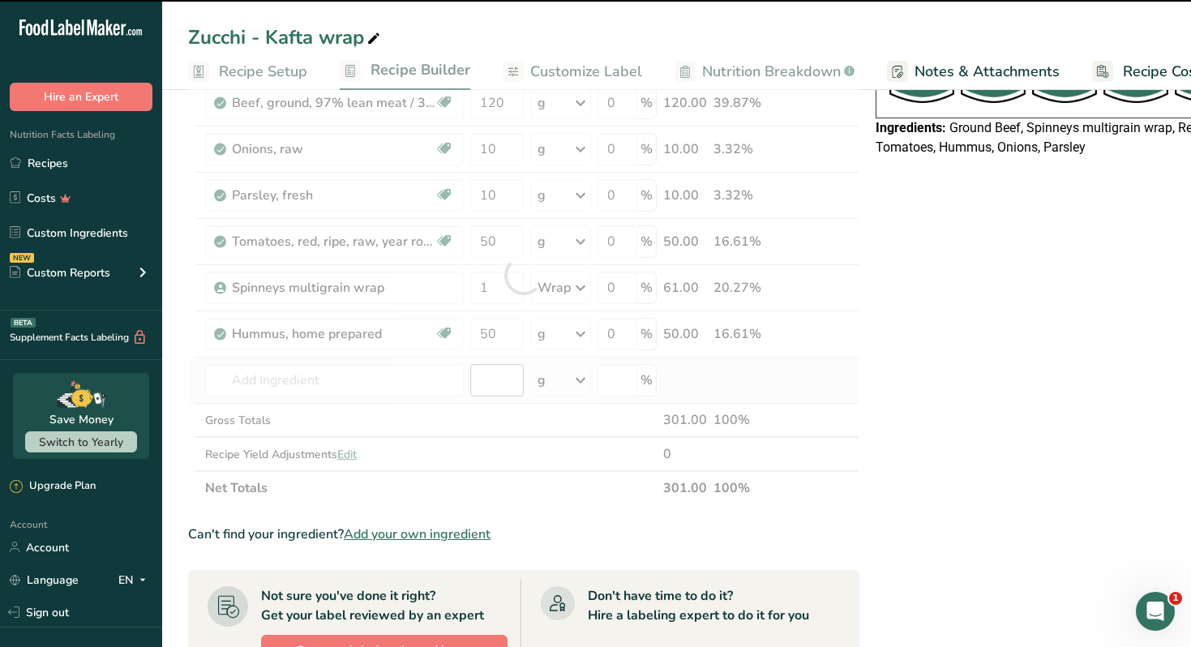
type input "0"
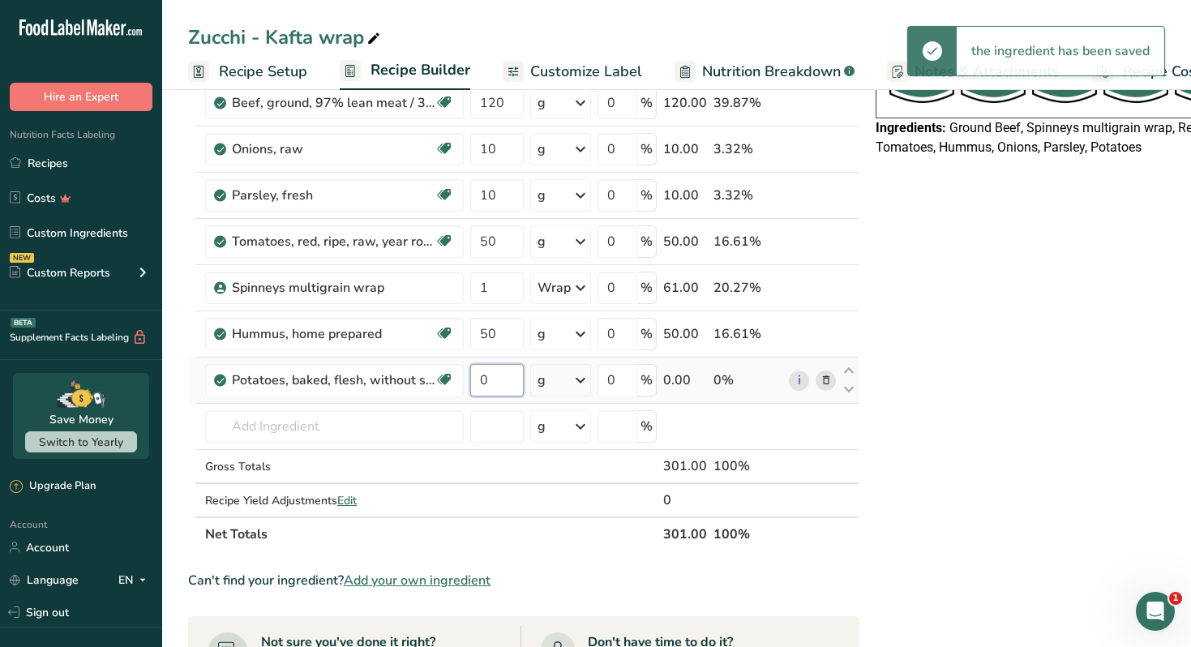
click at [482, 386] on input "0" at bounding box center [497, 380] width 54 height 32
type input "100"
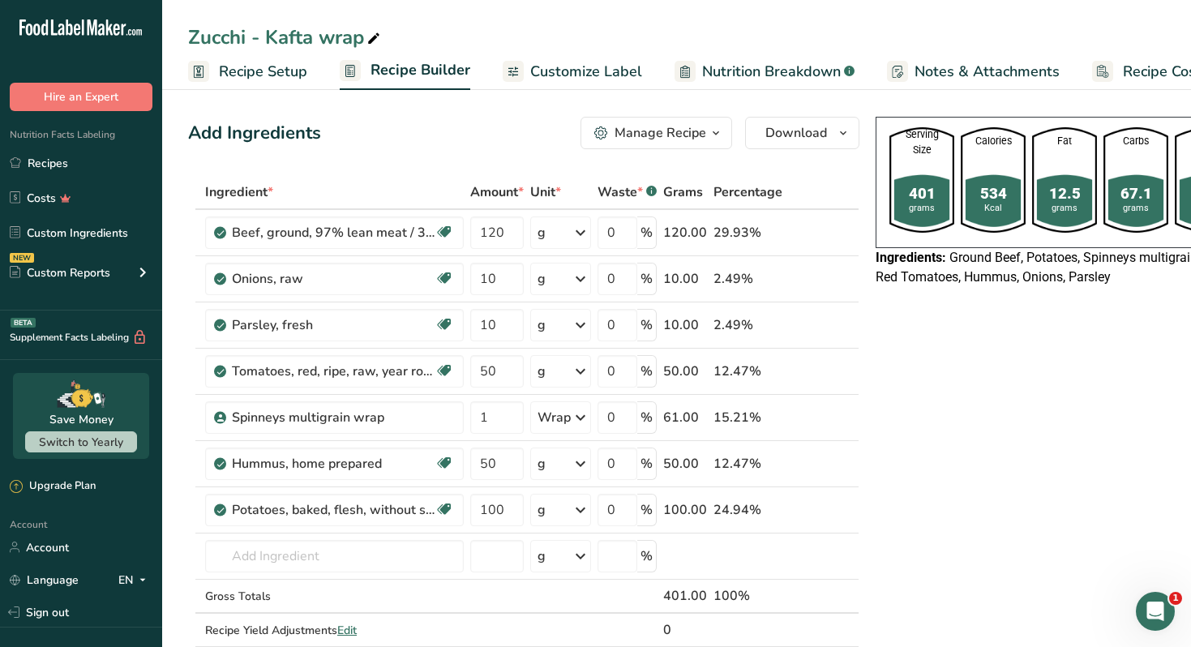
click at [692, 139] on div "Manage Recipe" at bounding box center [661, 132] width 92 height 19
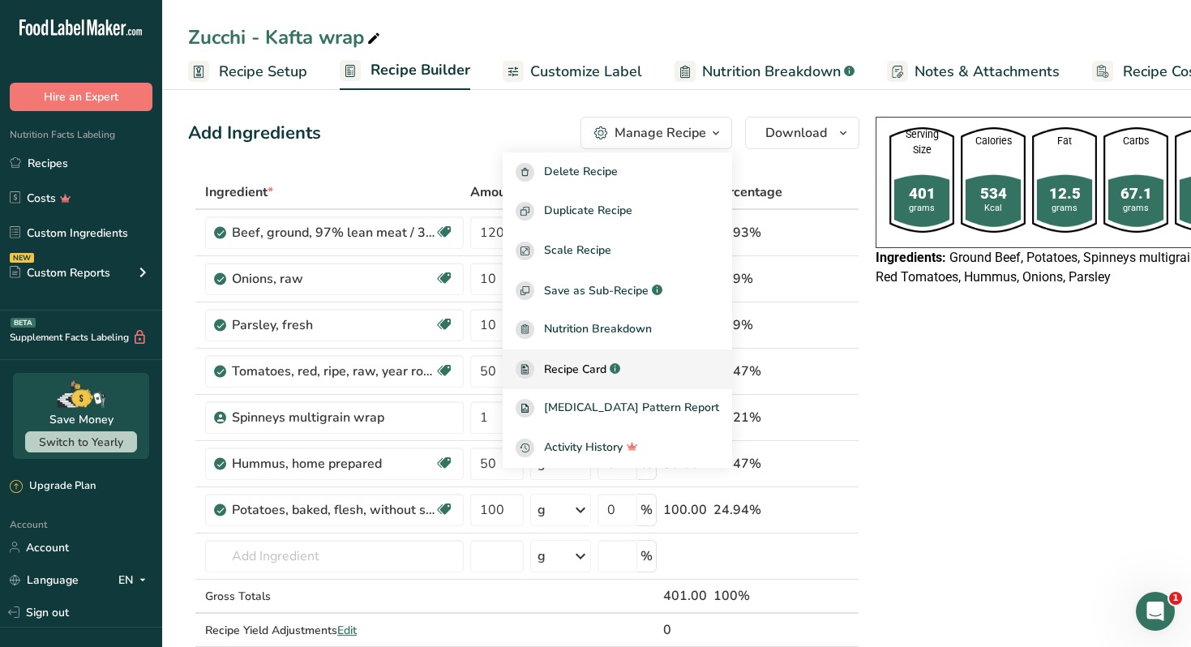
click at [606, 361] on span "Recipe Card" at bounding box center [575, 369] width 62 height 17
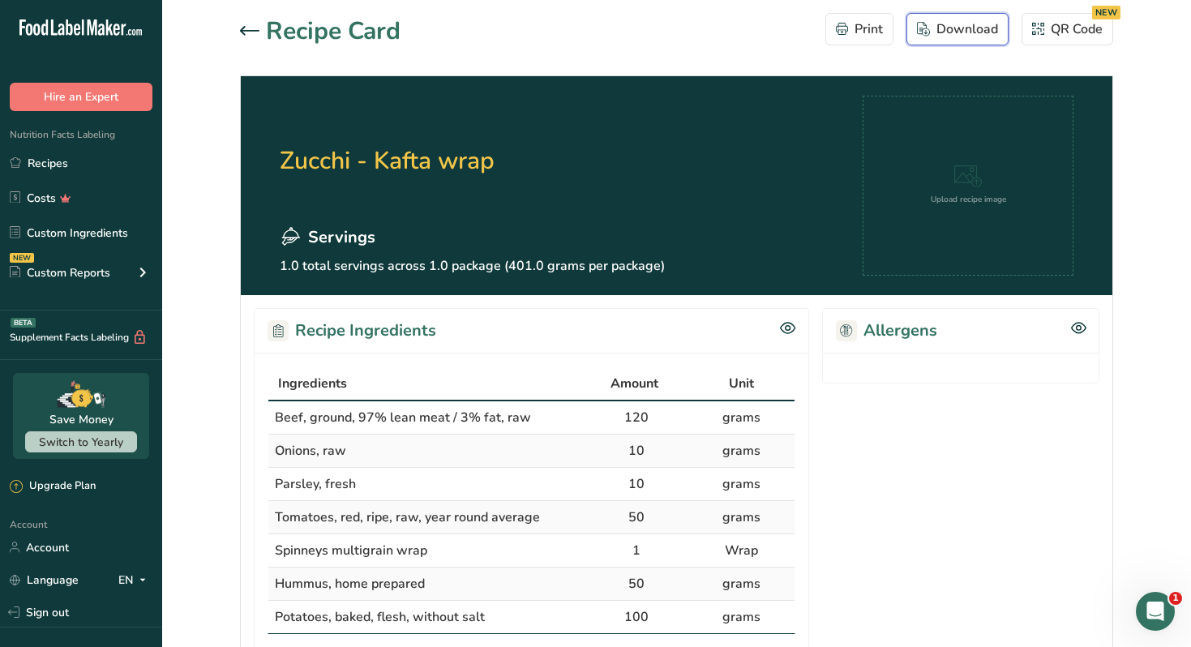
click at [936, 30] on div "Download" at bounding box center [957, 28] width 81 height 19
click at [109, 157] on link "Recipes" at bounding box center [81, 163] width 162 height 31
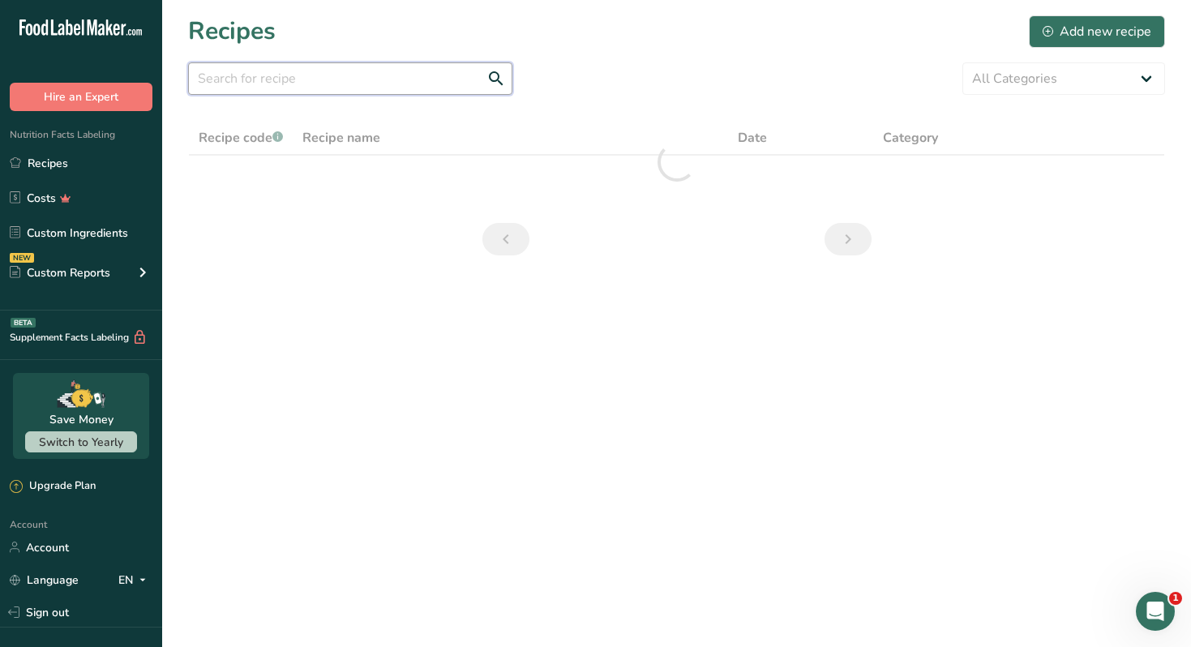
click at [372, 88] on input "text" at bounding box center [350, 78] width 324 height 32
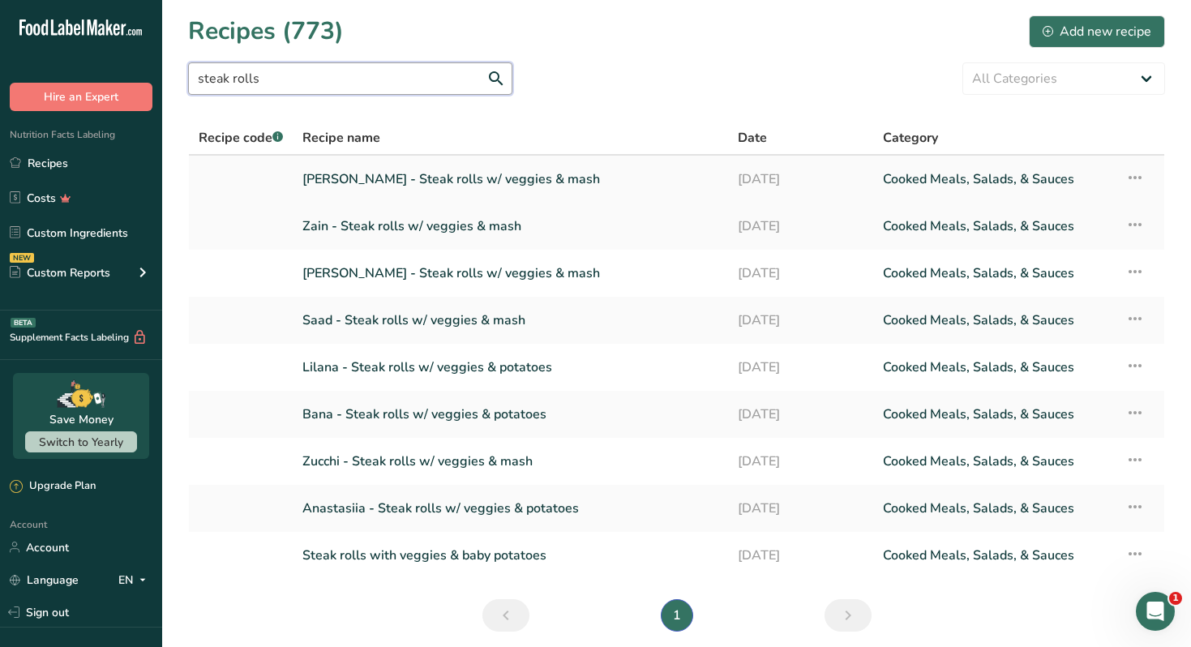
type input "steak rolls"
click at [433, 180] on link "Nour Awad - Steak rolls w/ veggies & mash" at bounding box center [510, 179] width 416 height 34
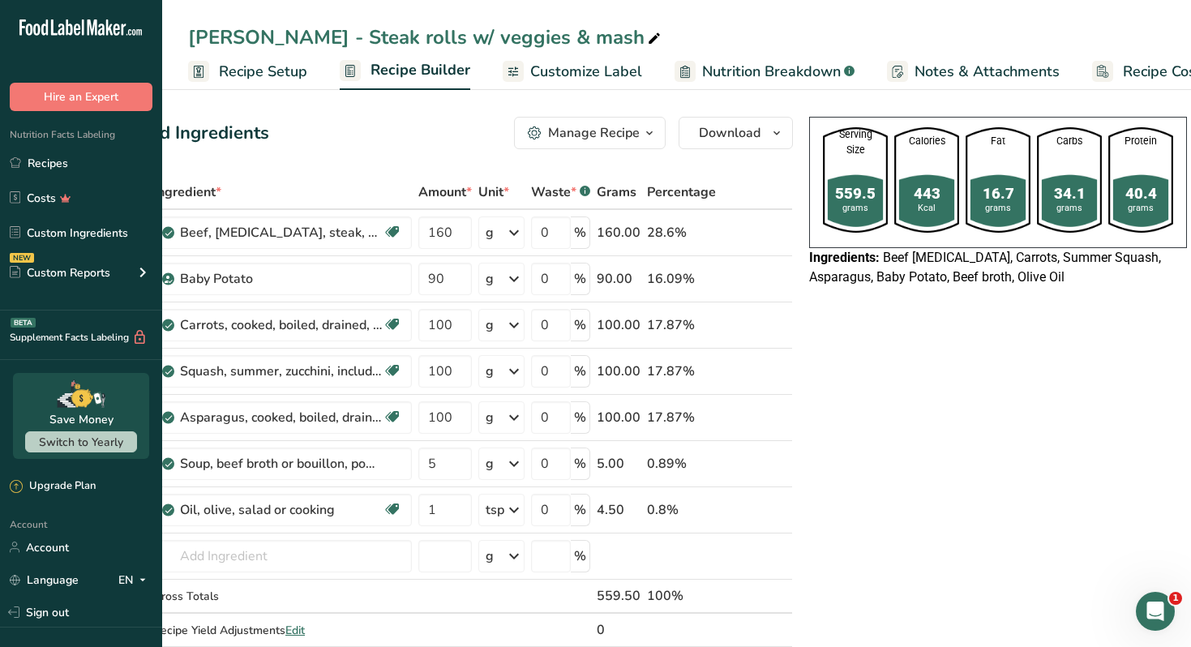
click at [618, 135] on div "Manage Recipe" at bounding box center [594, 132] width 92 height 19
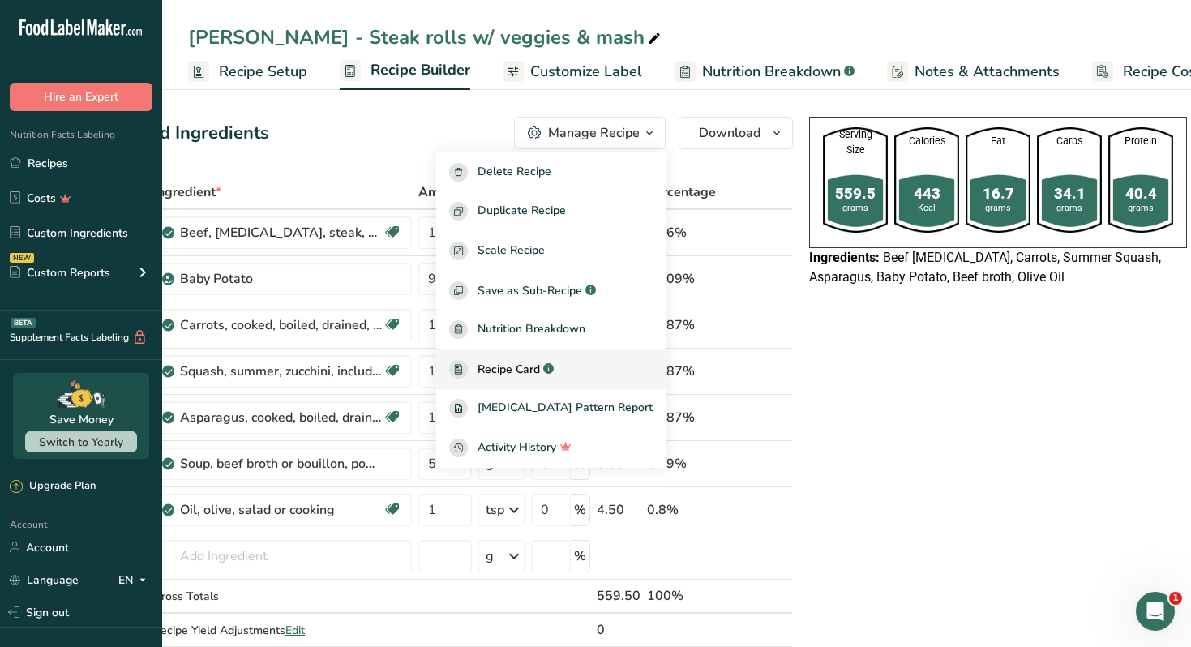
click at [540, 364] on span "Recipe Card" at bounding box center [509, 369] width 62 height 17
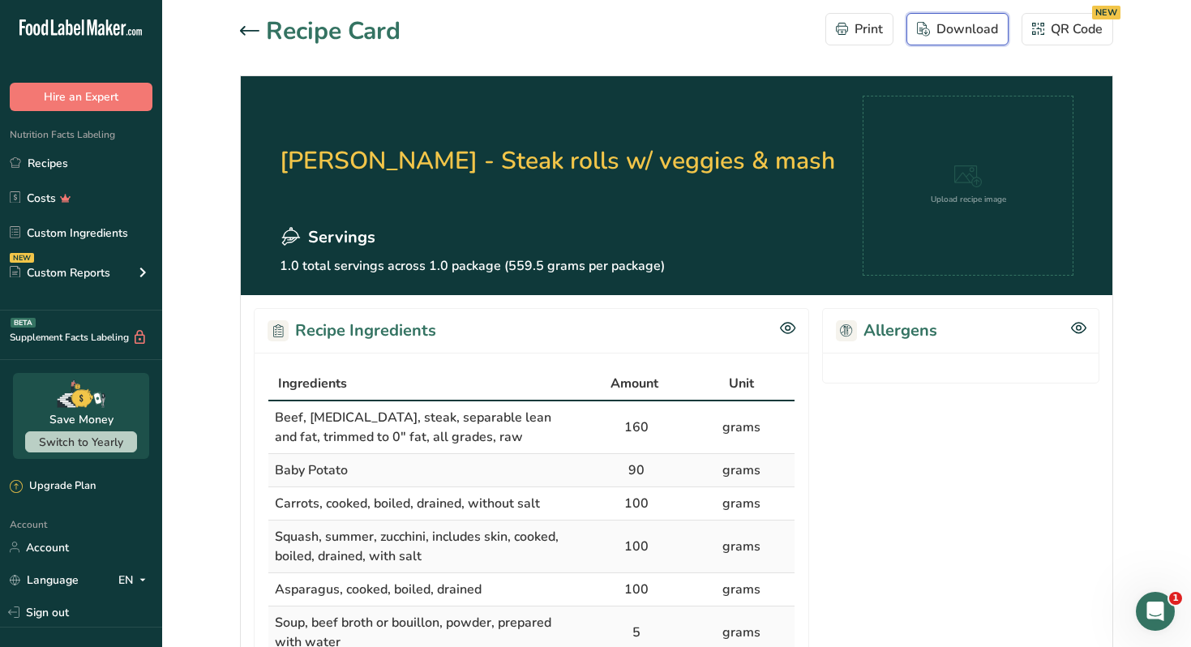
click at [960, 32] on div "Download" at bounding box center [957, 28] width 81 height 19
click at [977, 431] on section "Allergens" at bounding box center [960, 508] width 277 height 401
click at [238, 22] on section "Recipe Card Print Download QR Code NEW Nour Awad - Steak rolls w/ veggies & mas…" at bounding box center [676, 610] width 1029 height 1221
click at [242, 23] on div at bounding box center [253, 31] width 26 height 19
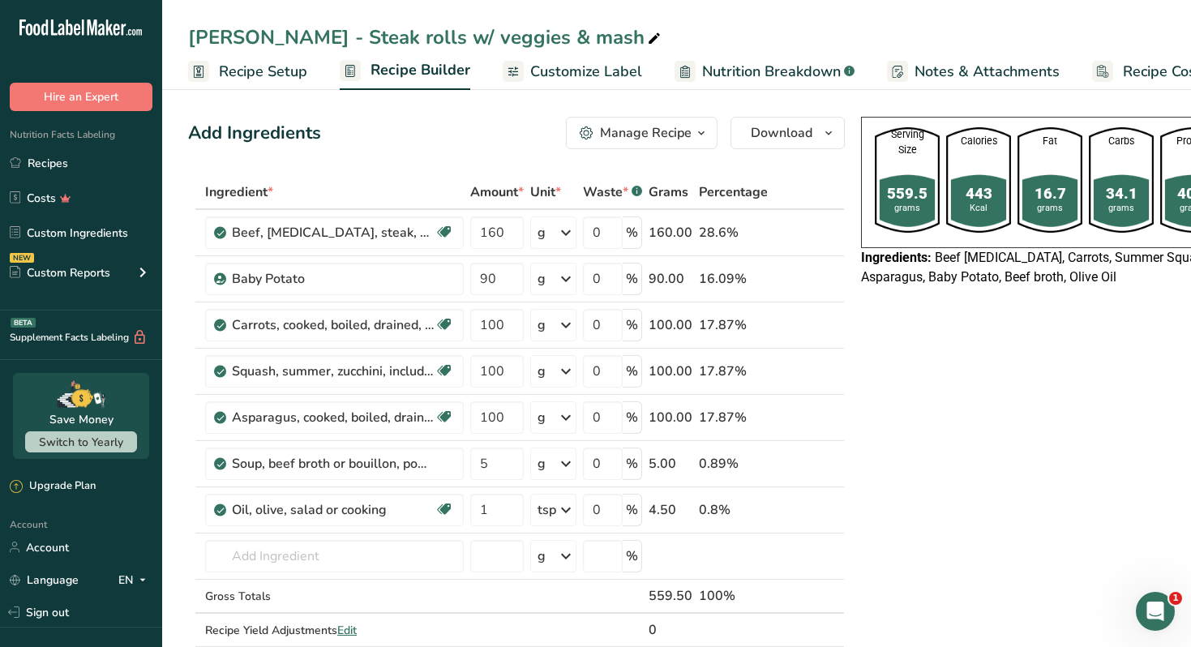
click at [581, 78] on span "Customize Label" at bounding box center [586, 72] width 112 height 22
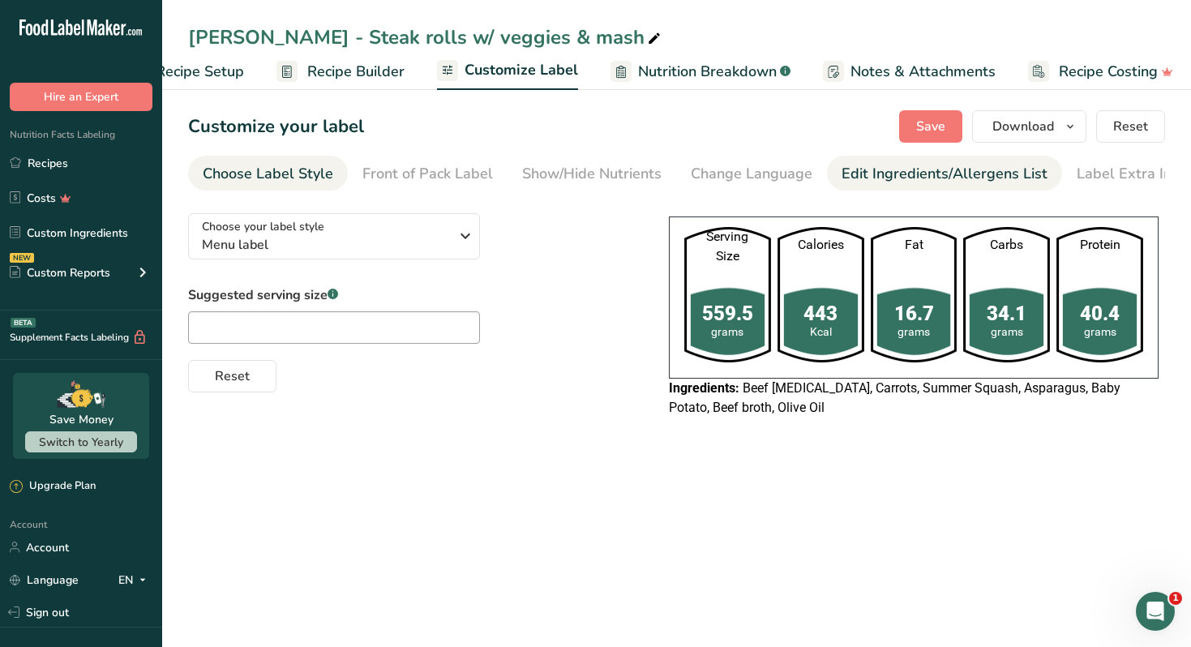
scroll to position [0, 71]
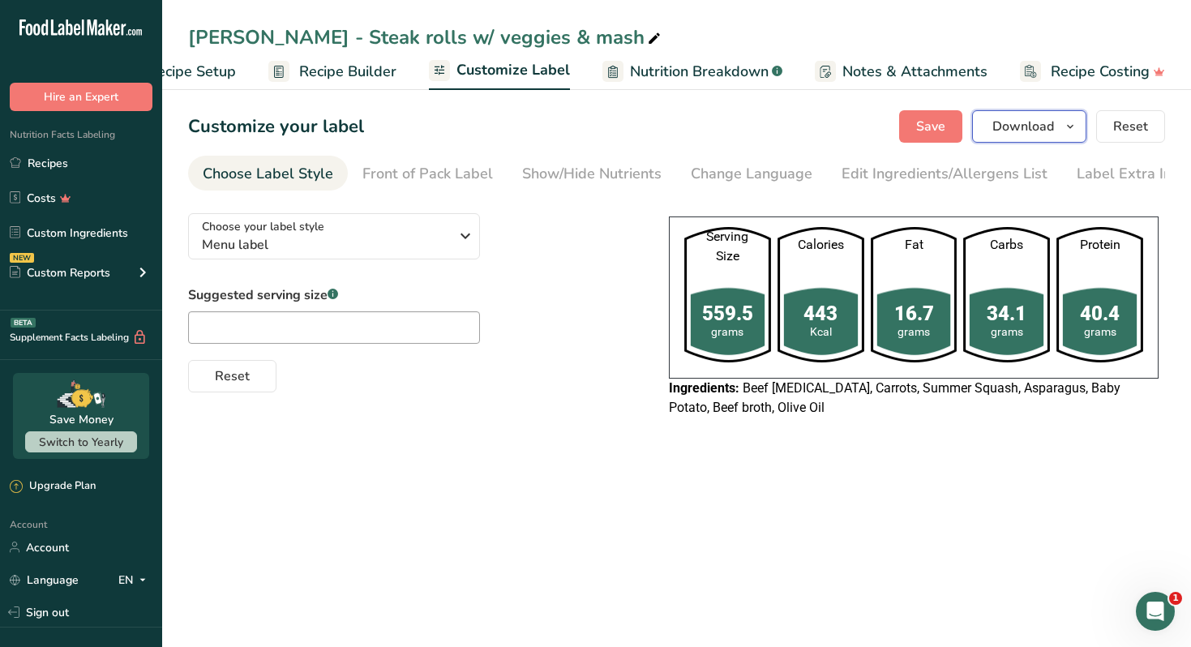
click at [1070, 124] on icon "button" at bounding box center [1070, 127] width 13 height 20
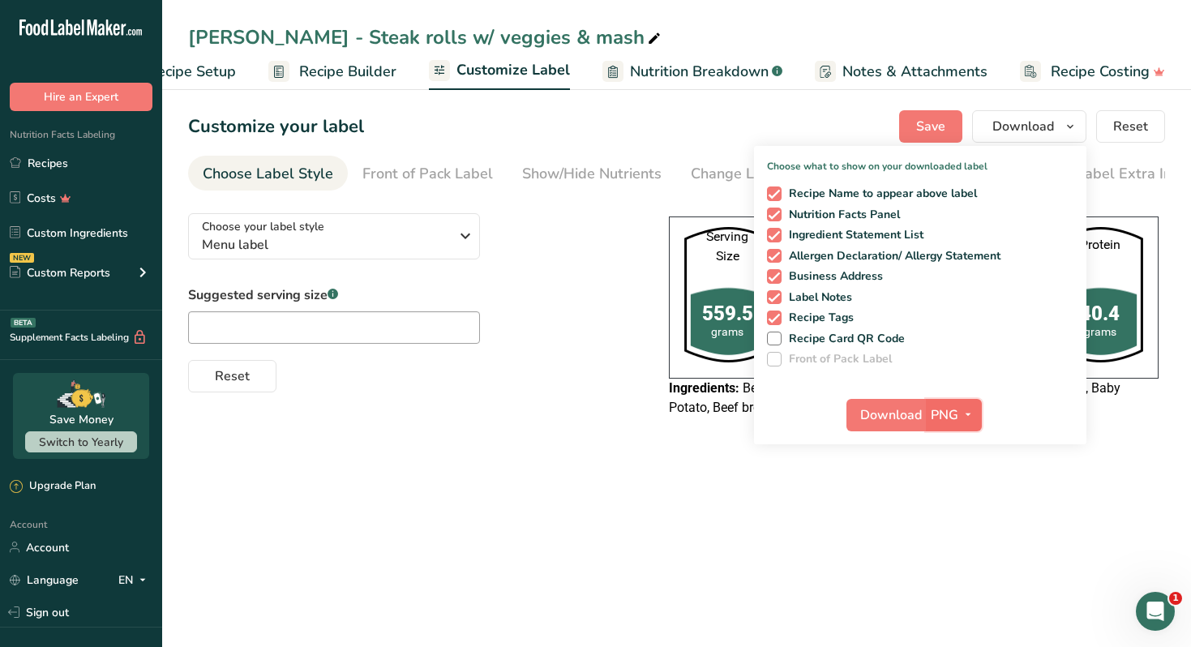
click at [968, 411] on icon "button" at bounding box center [968, 415] width 13 height 20
click at [967, 524] on link "PDF" at bounding box center [956, 528] width 52 height 27
click at [901, 416] on span "Download" at bounding box center [892, 414] width 62 height 19
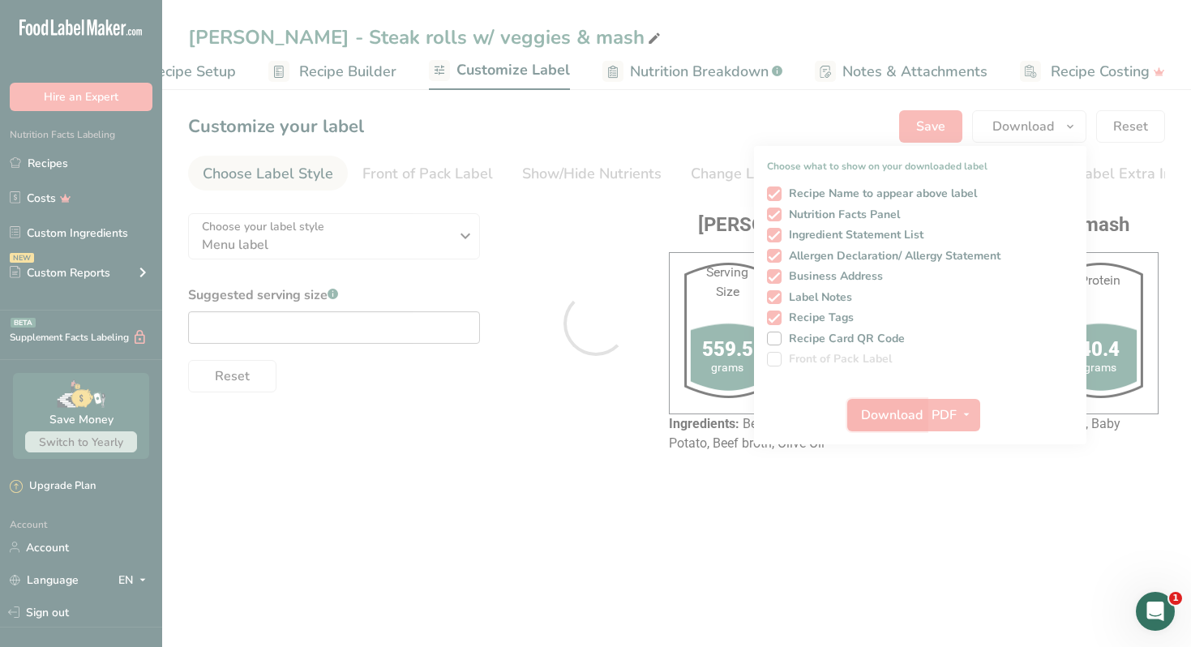
scroll to position [0, 0]
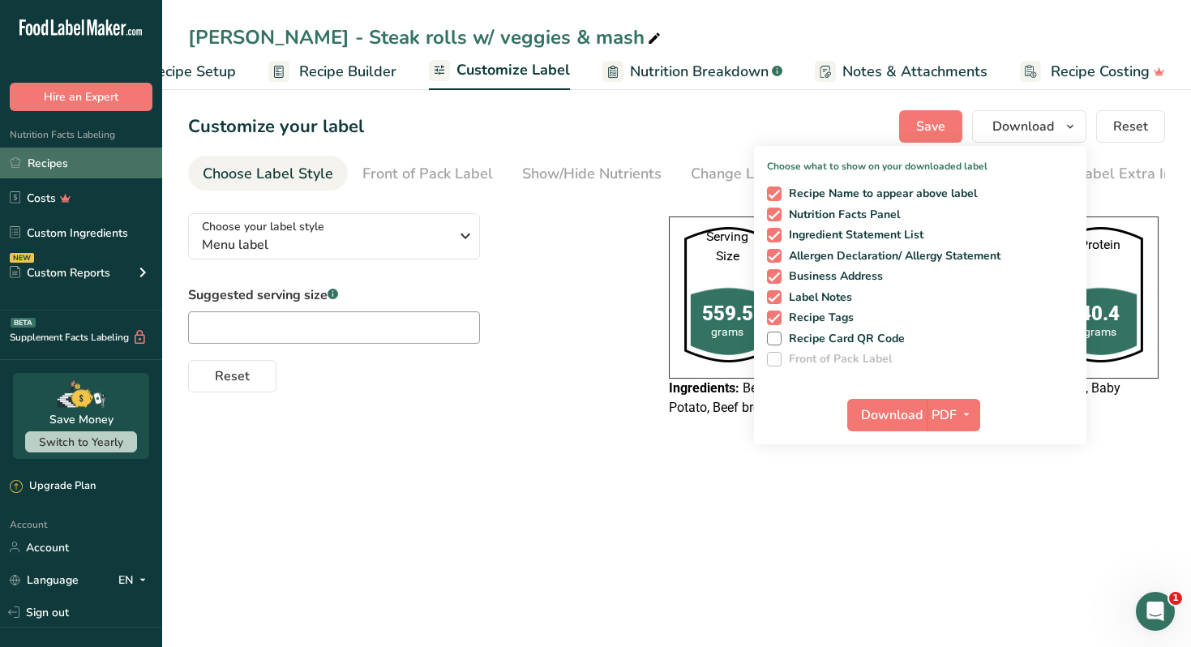
click at [91, 161] on link "Recipes" at bounding box center [81, 163] width 162 height 31
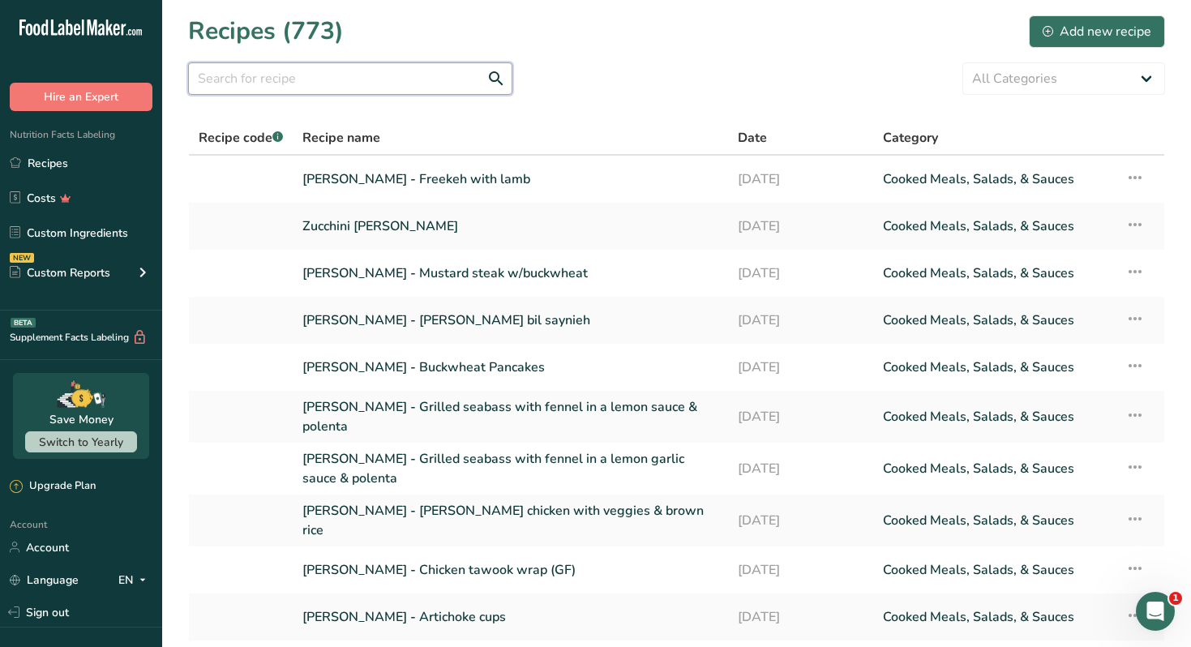
click at [298, 78] on input "text" at bounding box center [350, 78] width 324 height 32
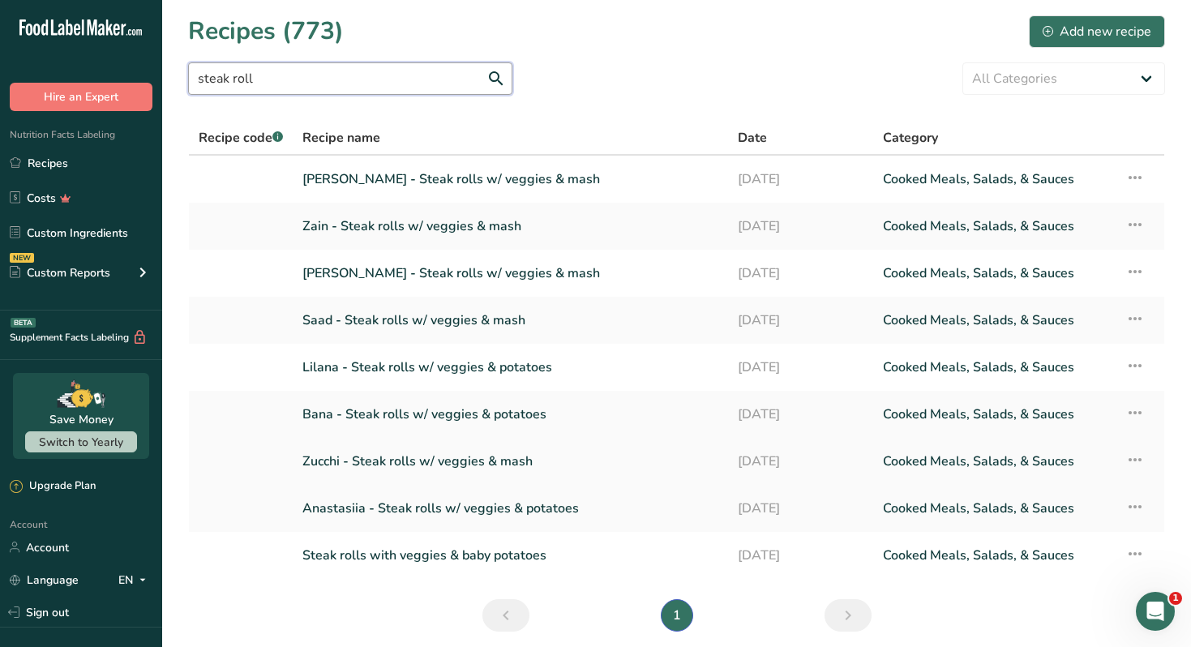
type input "steak roll"
click at [470, 454] on link "Zucchi - Steak rolls w/ veggies & mash" at bounding box center [510, 461] width 416 height 34
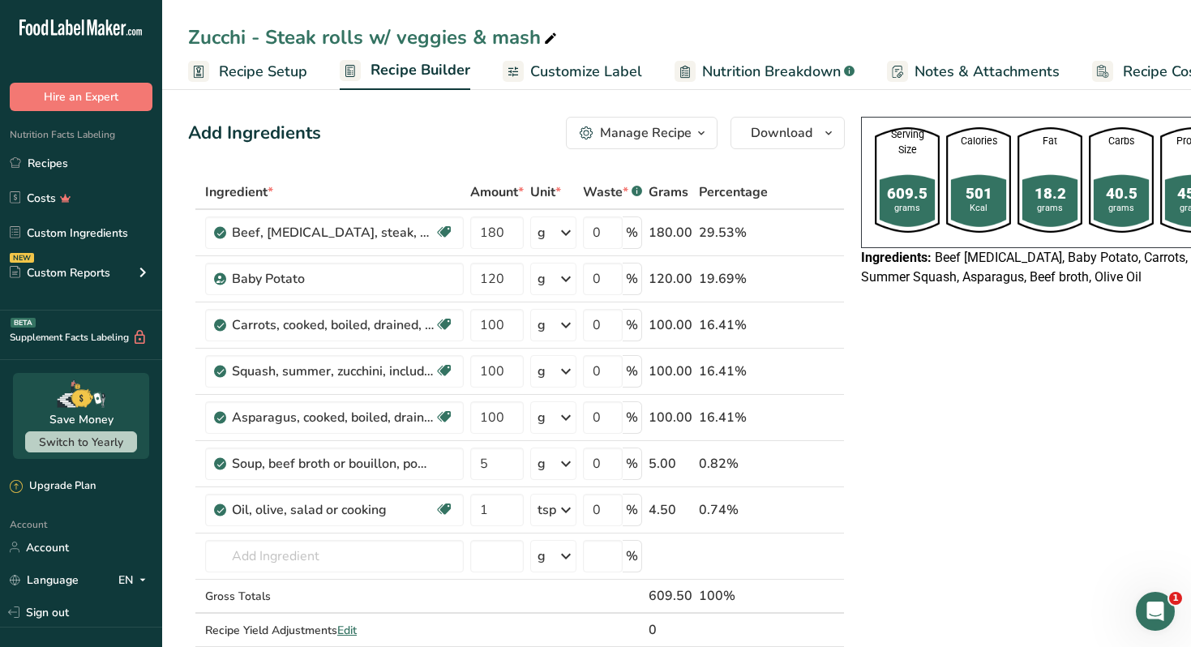
click at [676, 145] on button "Manage Recipe" at bounding box center [642, 133] width 152 height 32
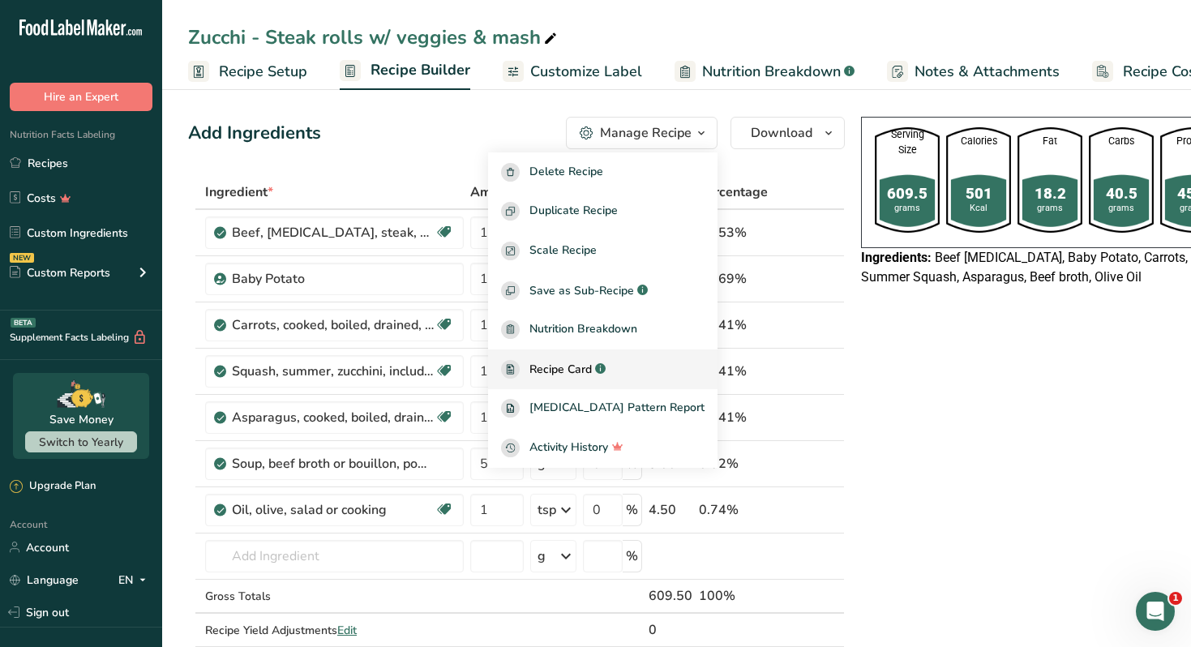
click at [595, 358] on link "Recipe Card .a-a{fill:#347362;}.b-a{fill:#fff;}" at bounding box center [602, 369] width 229 height 40
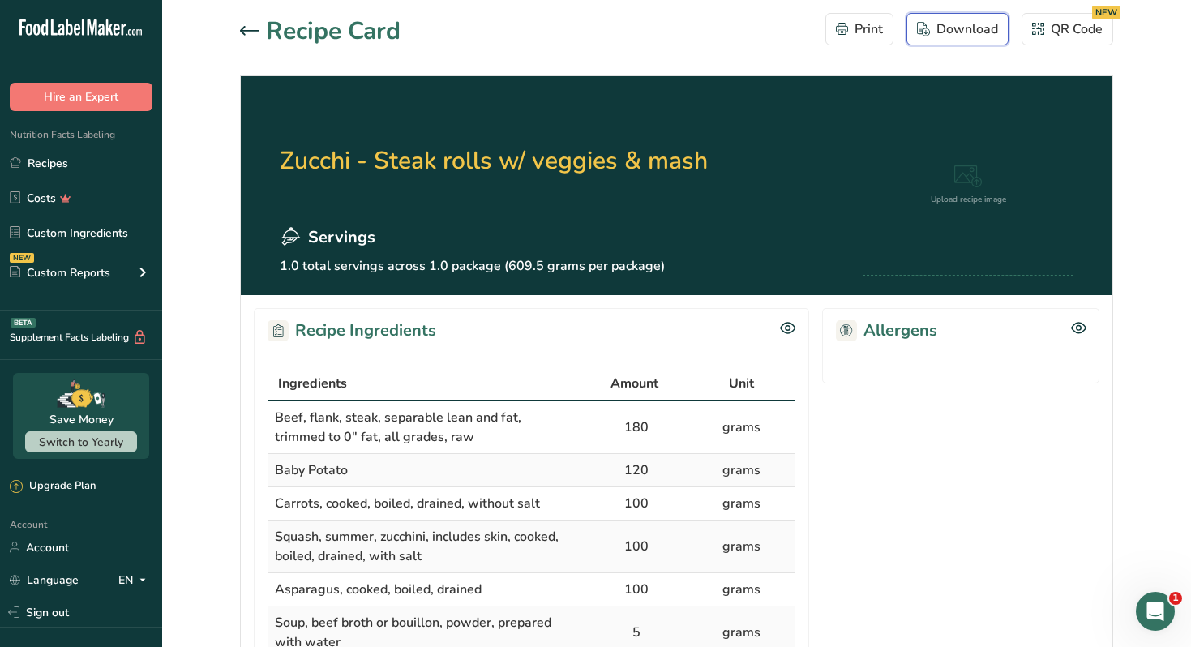
click at [955, 24] on div "Download" at bounding box center [957, 28] width 81 height 19
click at [248, 32] on icon at bounding box center [249, 31] width 19 height 10
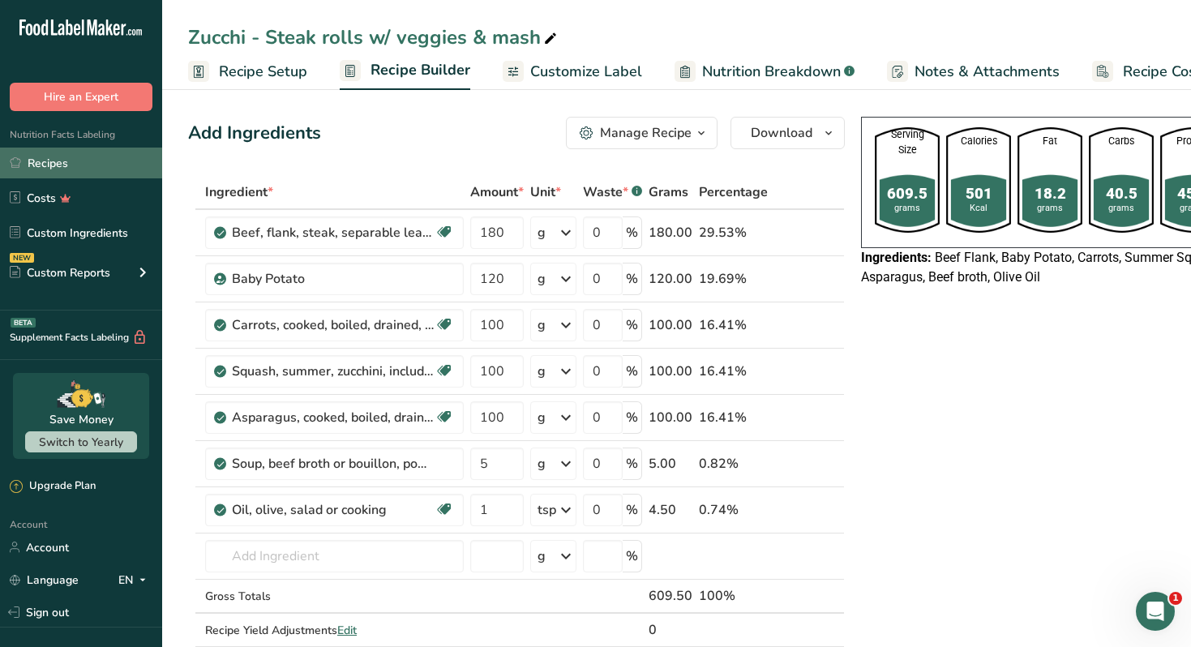
click at [124, 162] on link "Recipes" at bounding box center [81, 163] width 162 height 31
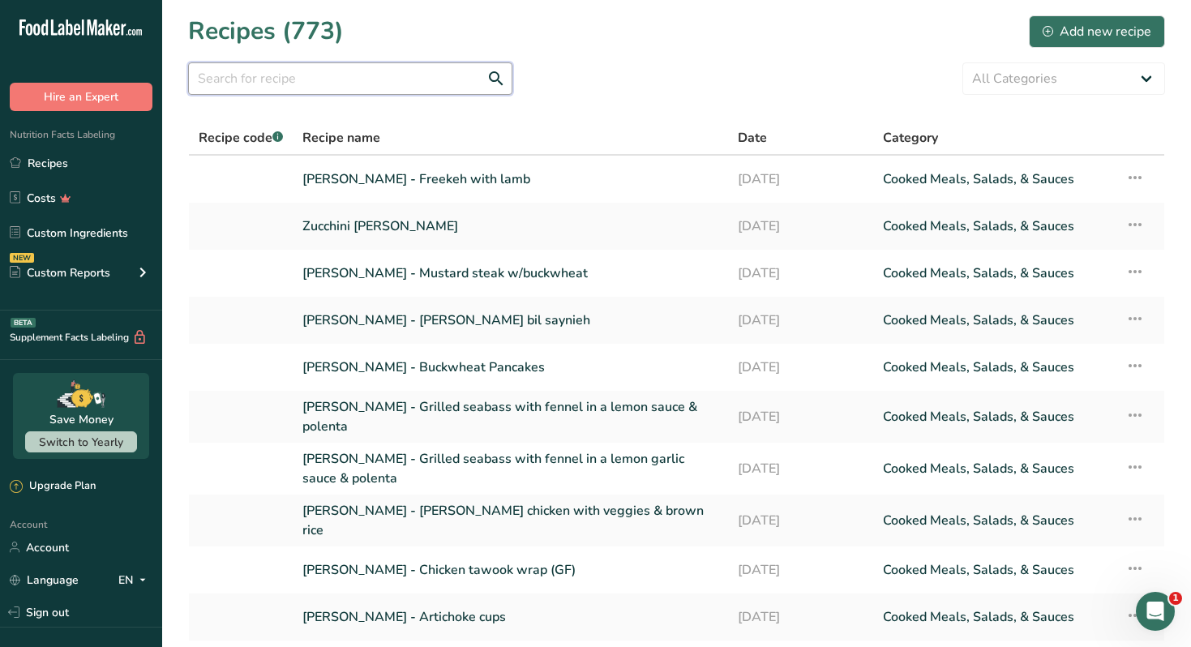
click at [373, 79] on input "text" at bounding box center [350, 78] width 324 height 32
type input "p"
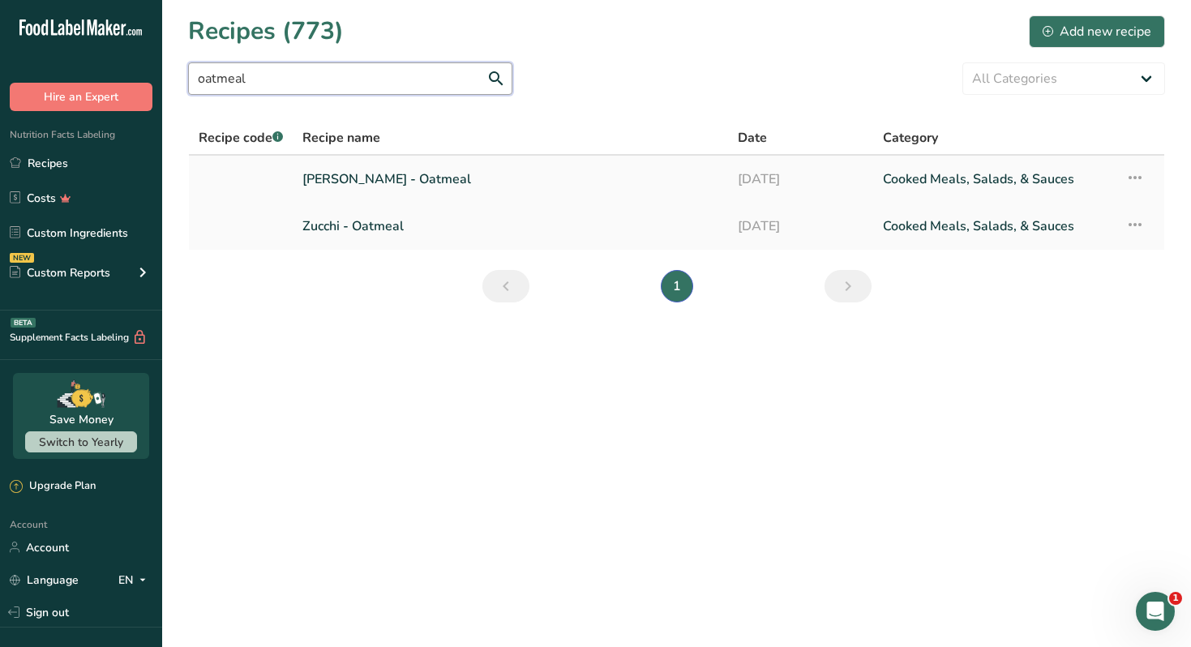
type input "oatmeal"
click at [415, 174] on link "[PERSON_NAME] - Oatmeal" at bounding box center [510, 179] width 416 height 34
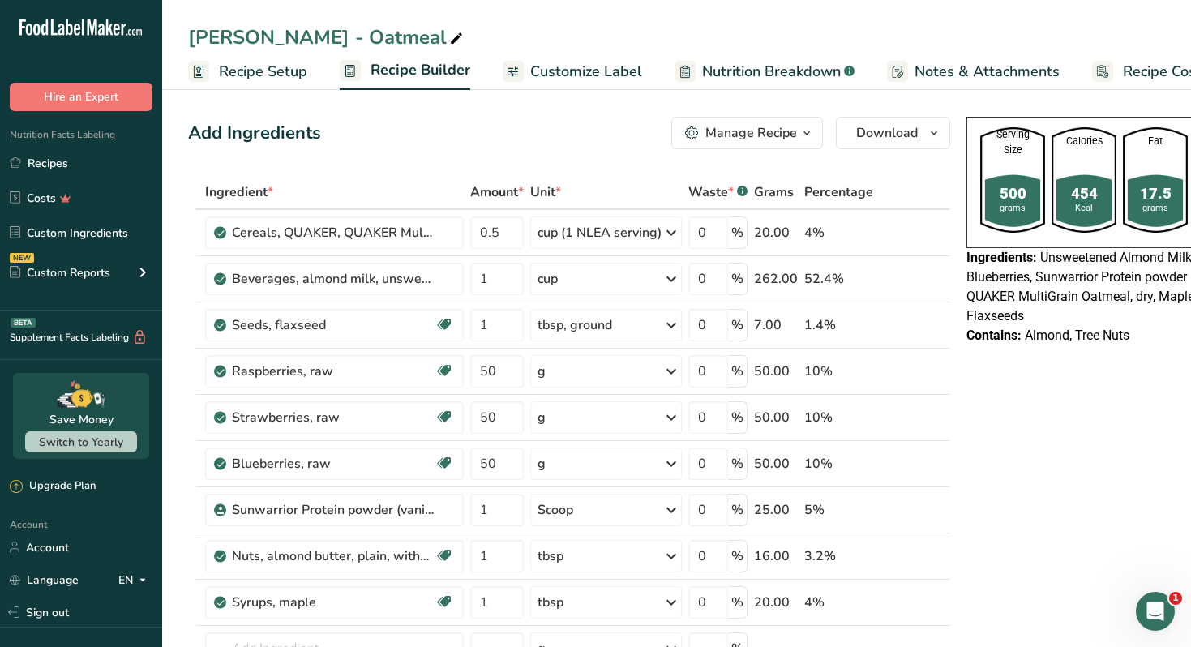
click at [764, 139] on div "Manage Recipe" at bounding box center [751, 132] width 92 height 19
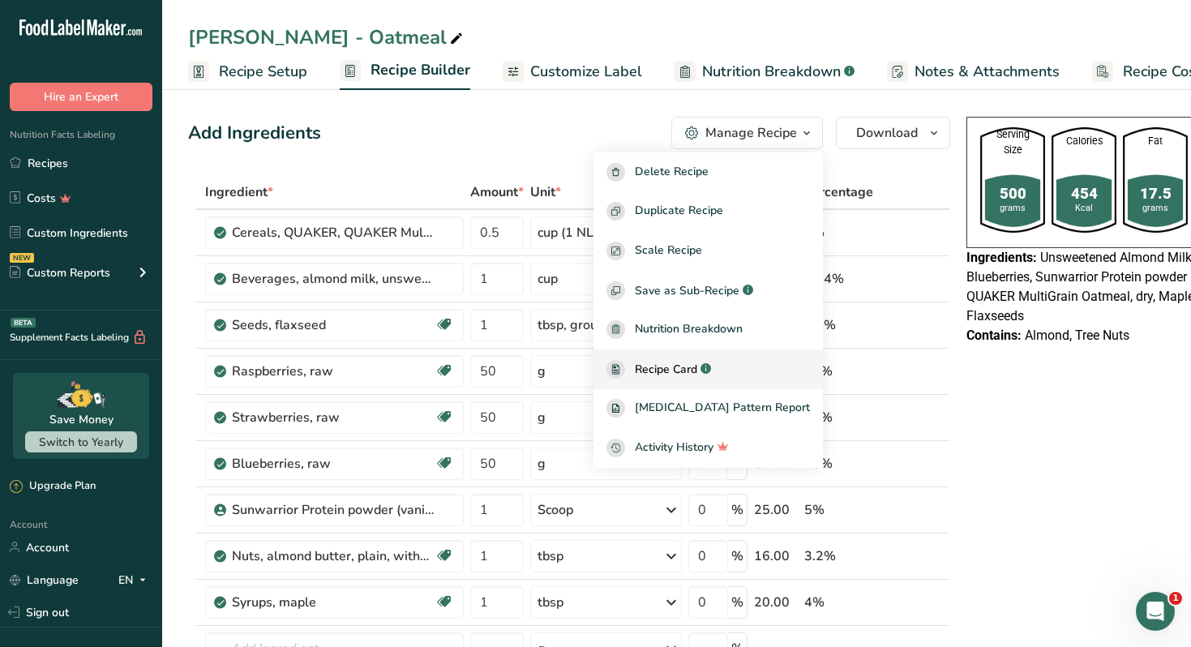
click at [697, 365] on span "Recipe Card" at bounding box center [666, 369] width 62 height 17
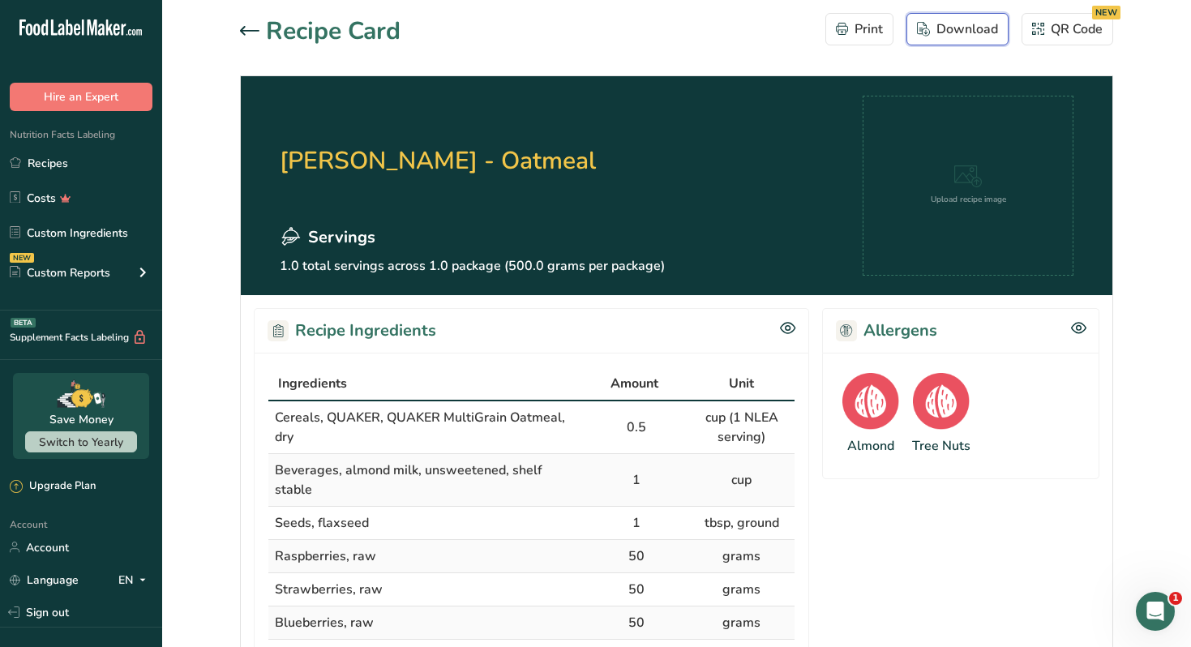
click at [949, 35] on div "Download" at bounding box center [957, 28] width 81 height 19
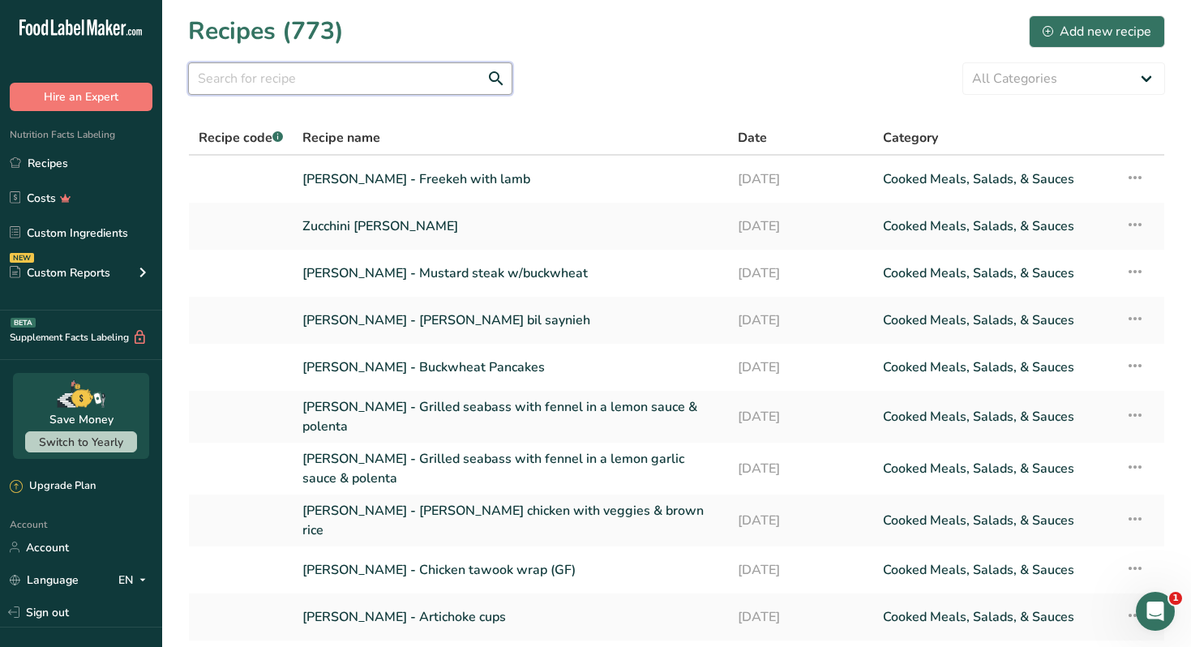
click at [358, 85] on input "text" at bounding box center [350, 78] width 324 height 32
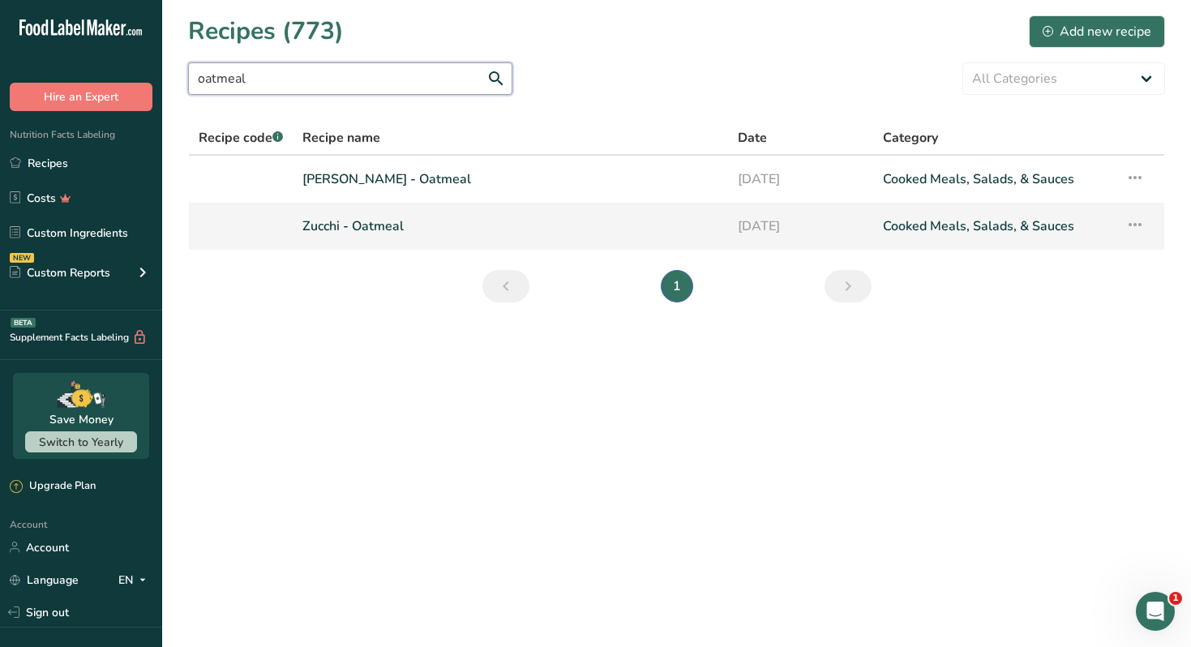
type input "oatmeal"
click at [346, 229] on link "Zucchi - Oatmeal" at bounding box center [510, 226] width 416 height 34
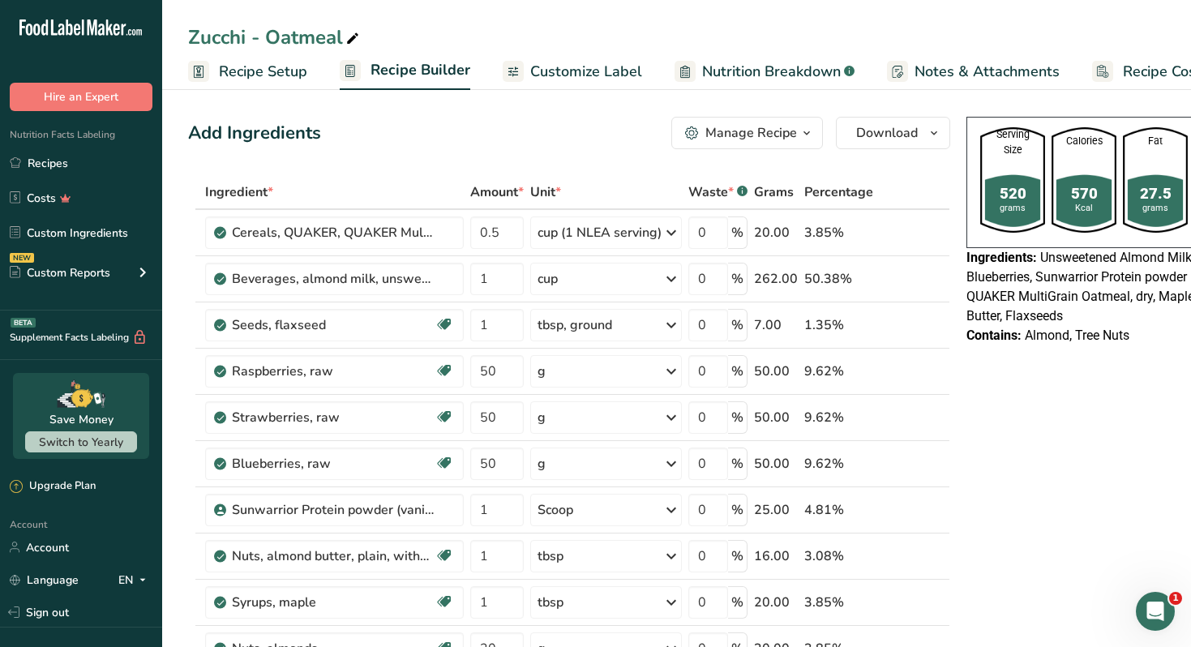
click at [782, 148] on button "Manage Recipe" at bounding box center [747, 133] width 152 height 32
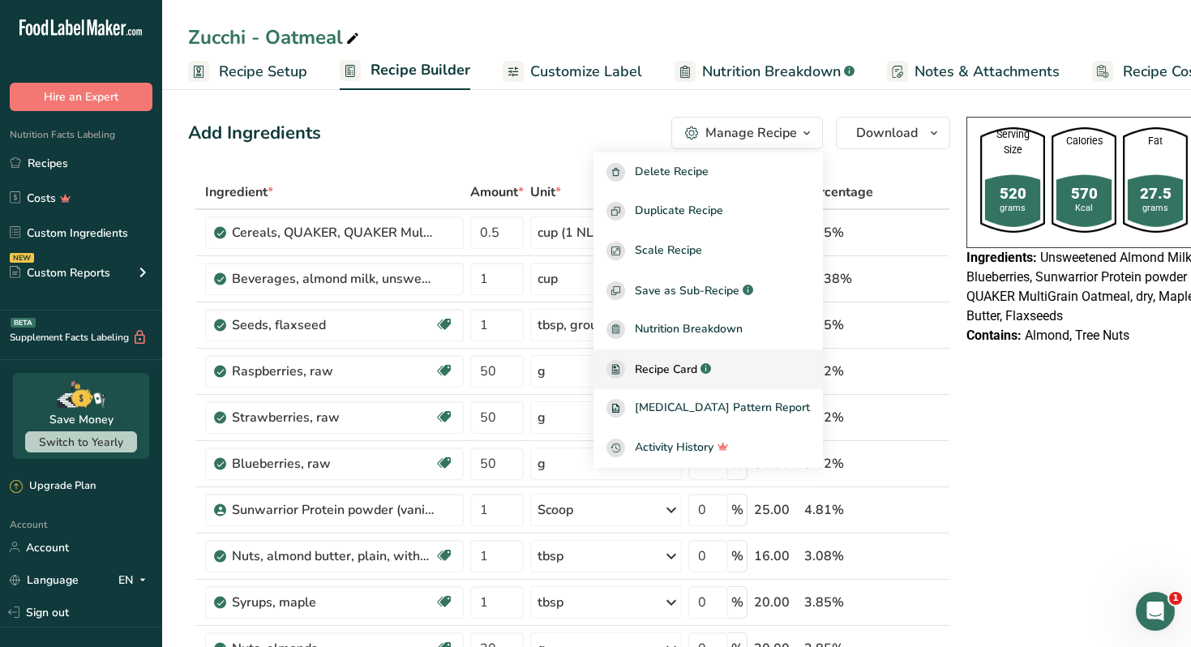
click at [697, 364] on span "Recipe Card" at bounding box center [666, 369] width 62 height 17
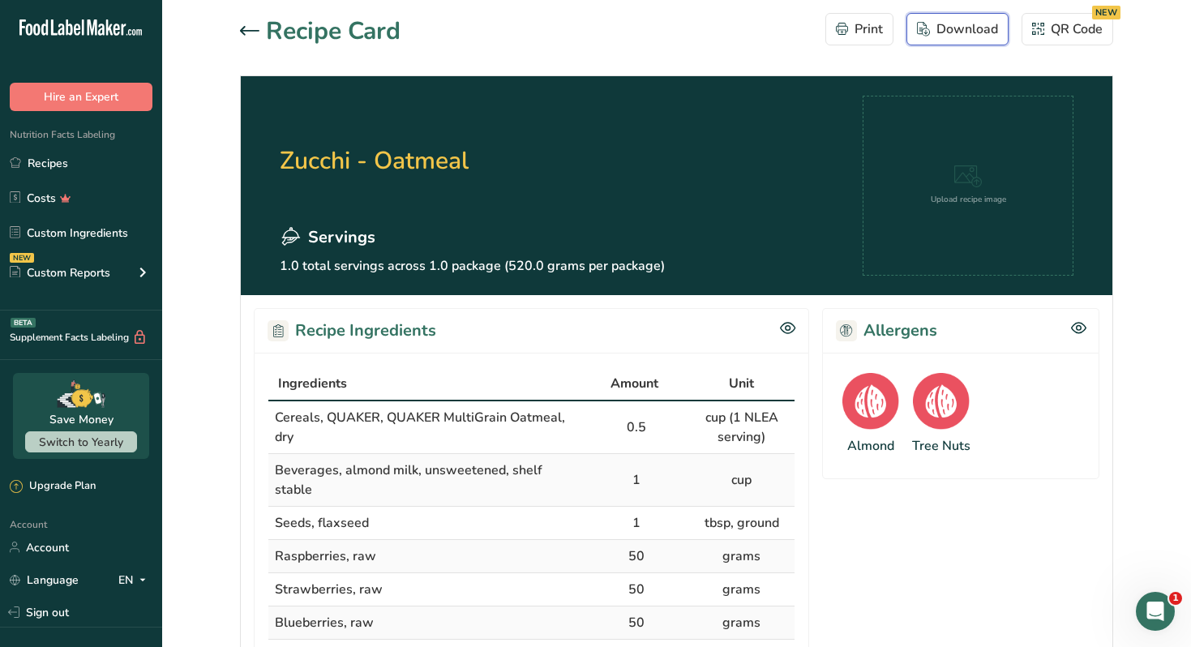
click at [936, 29] on div "Download" at bounding box center [957, 28] width 81 height 19
